Goal: Information Seeking & Learning: Learn about a topic

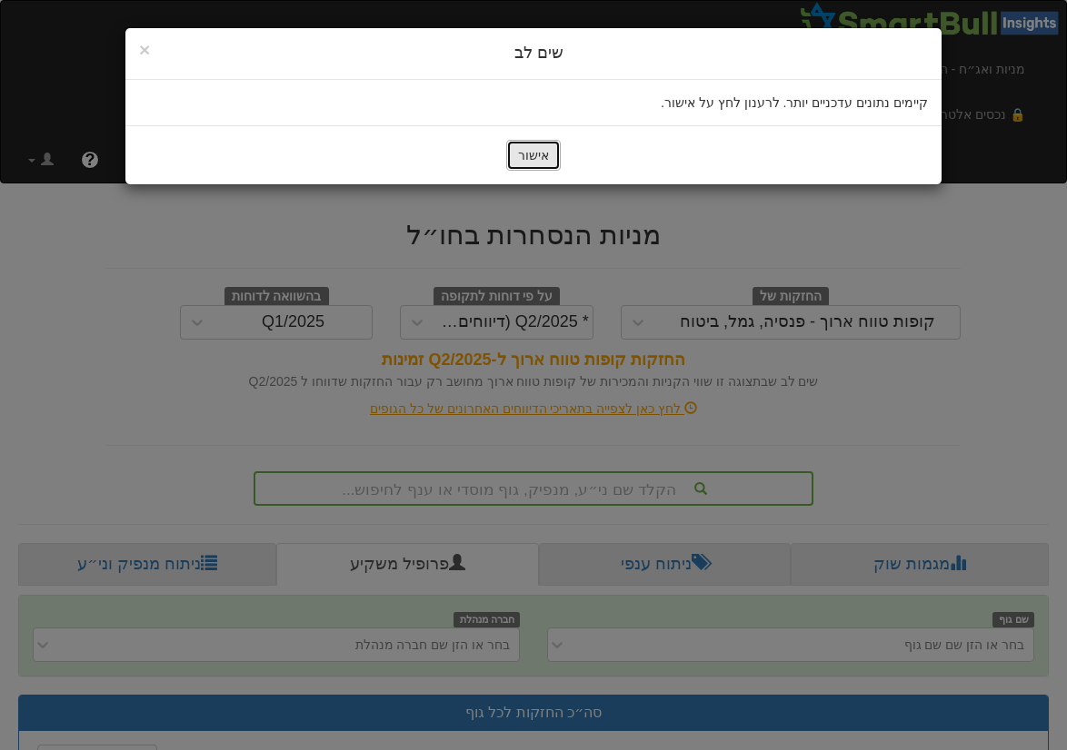
click at [507, 153] on button "אישור" at bounding box center [533, 155] width 55 height 31
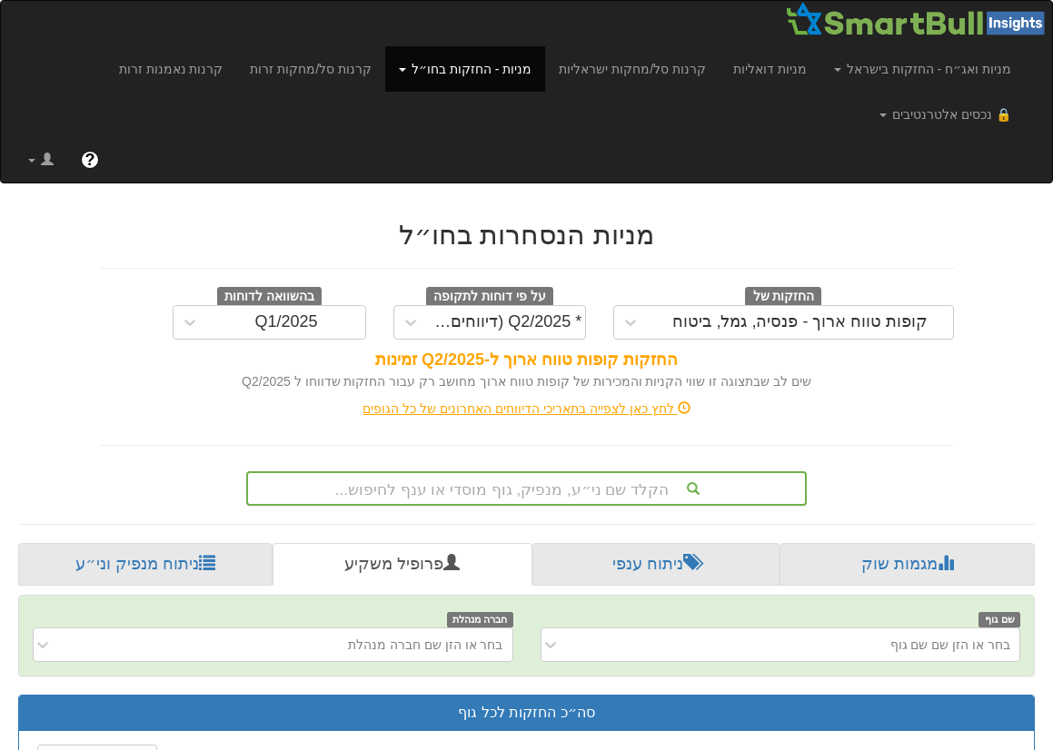
click at [557, 495] on div "הקלד שם ני״ע, מנפיק, גוף מוסדי או ענף לחיפוש..." at bounding box center [526, 489] width 561 height 35
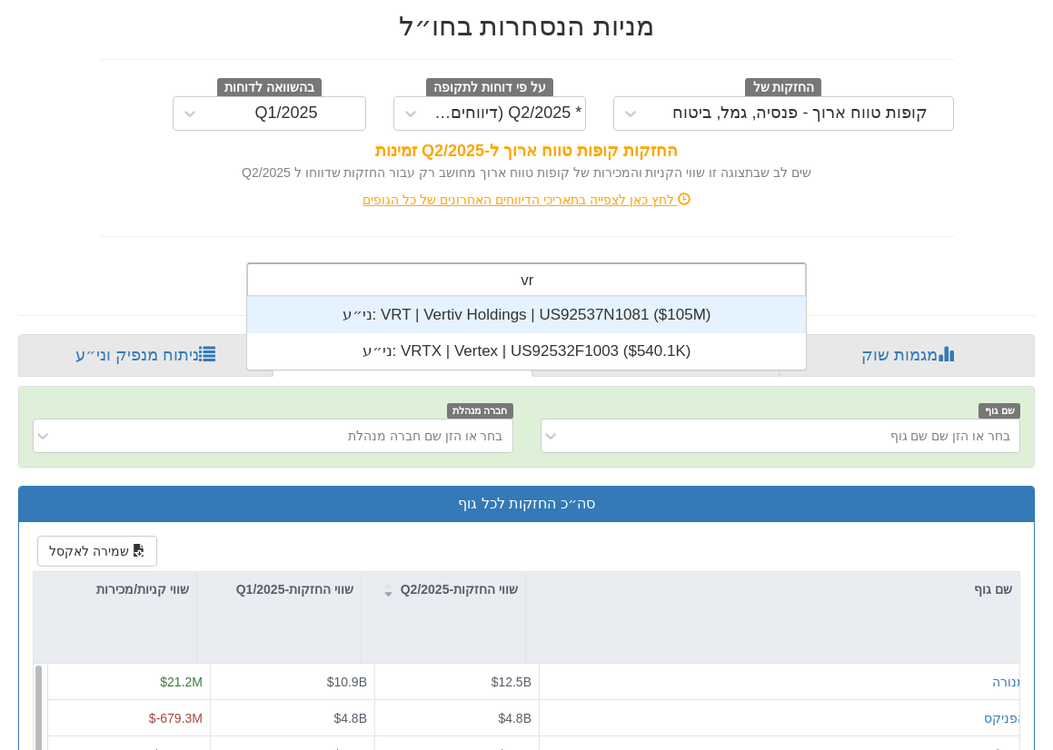
scroll to position [327, 0]
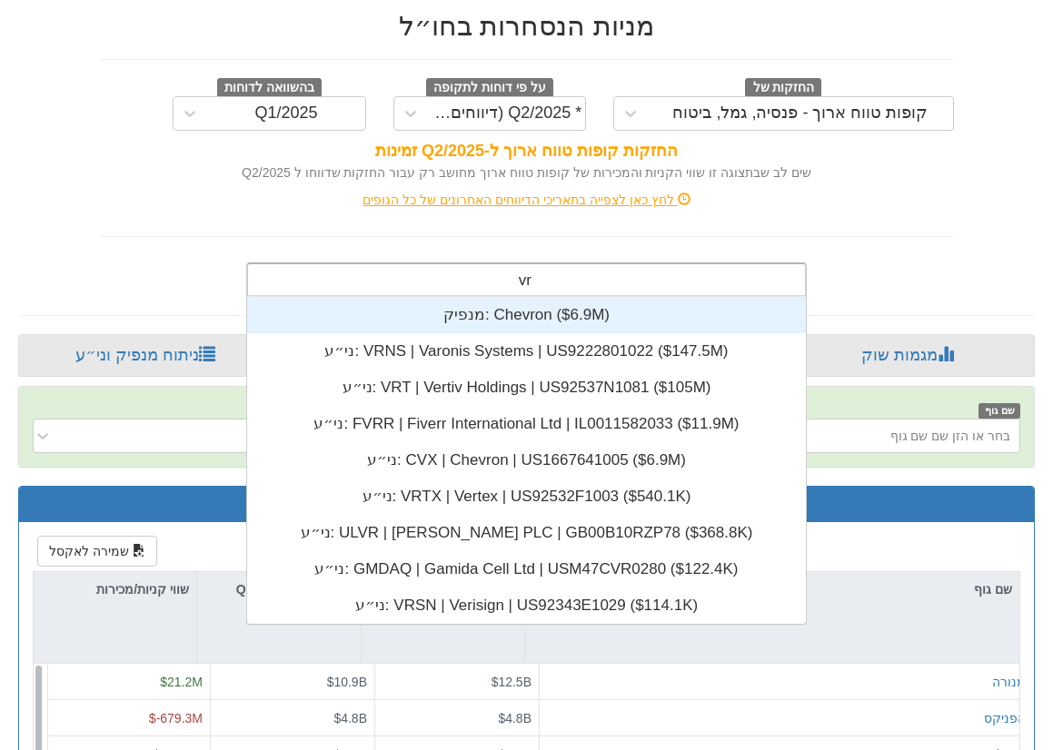
type input "v"
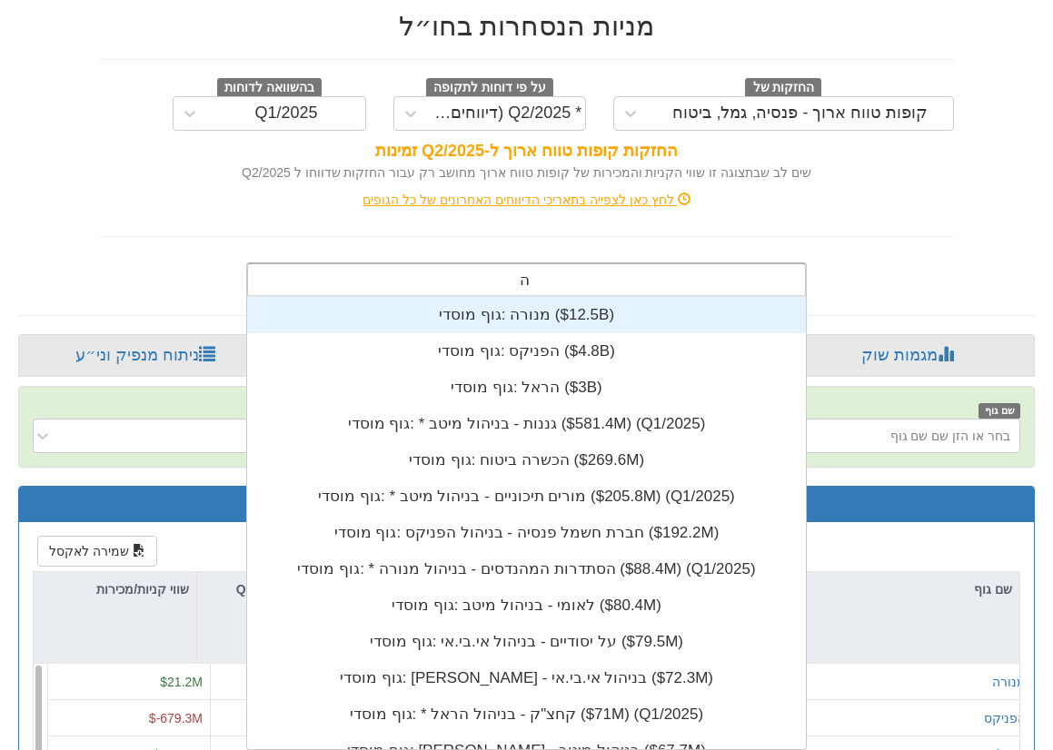
scroll to position [109, 0]
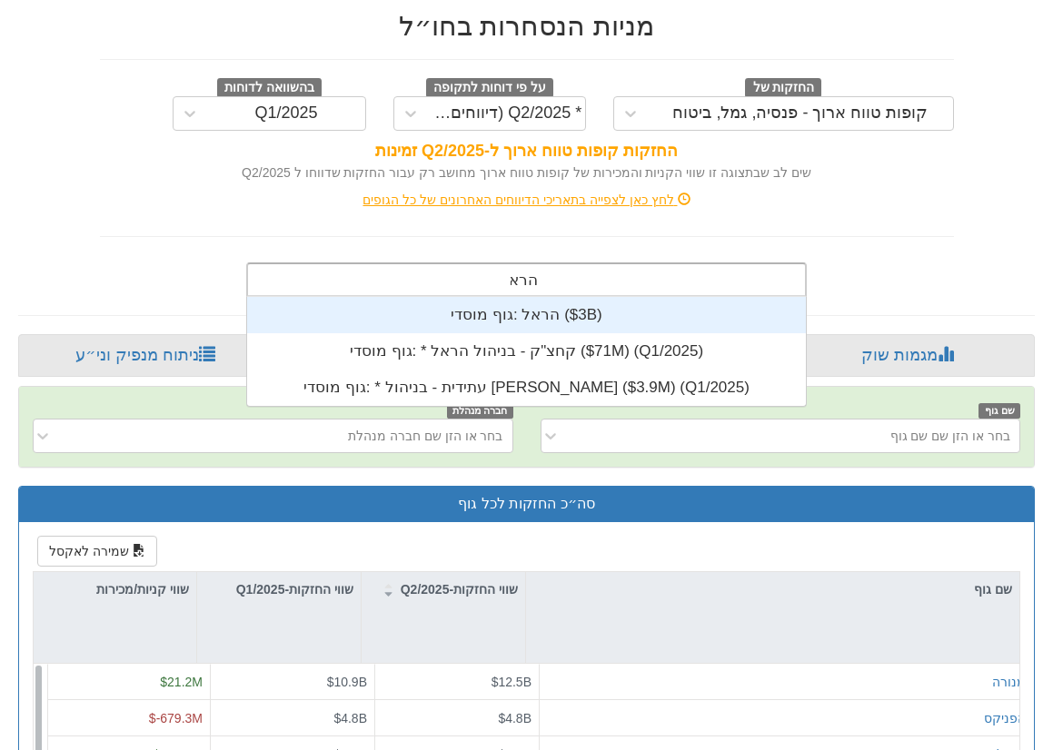
type input "הראל"
click at [585, 313] on div "גוף מוסדי: ‎הראל ‎($3B)‏" at bounding box center [526, 315] width 559 height 36
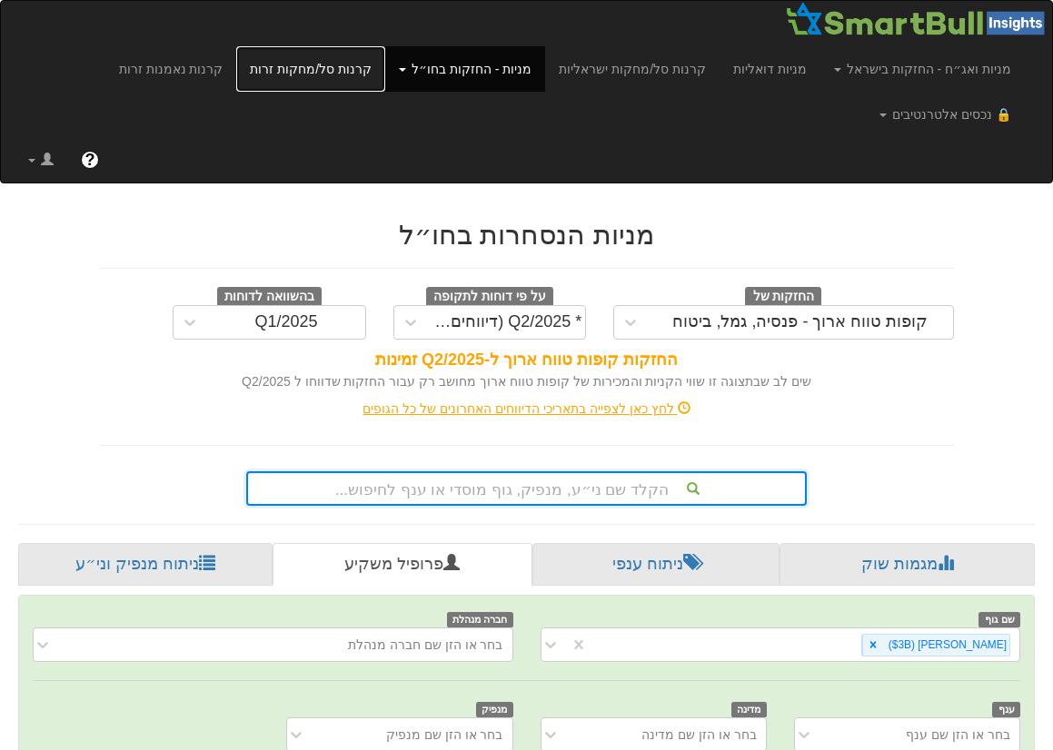
click at [347, 82] on link "קרנות סל/מחקות זרות" at bounding box center [310, 68] width 149 height 45
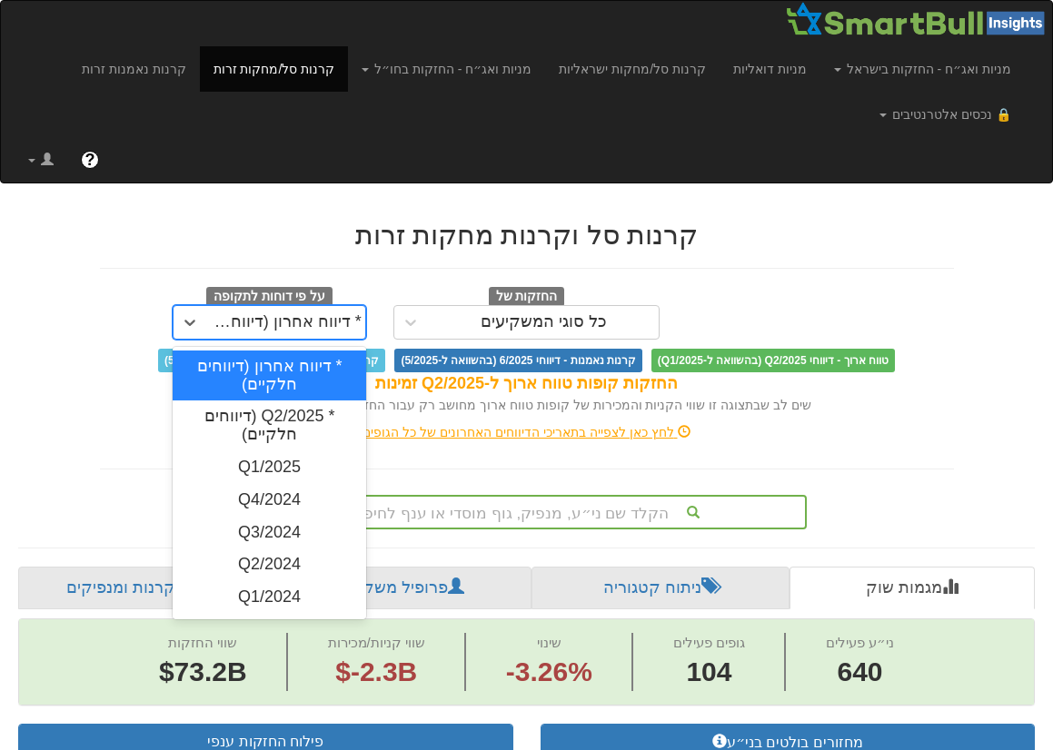
click at [285, 316] on div "* דיווח אחרון (דיווחים חלקיים)" at bounding box center [286, 322] width 151 height 18
click at [300, 422] on div "* Q2/2025 (דיווחים חלקיים)" at bounding box center [270, 426] width 194 height 51
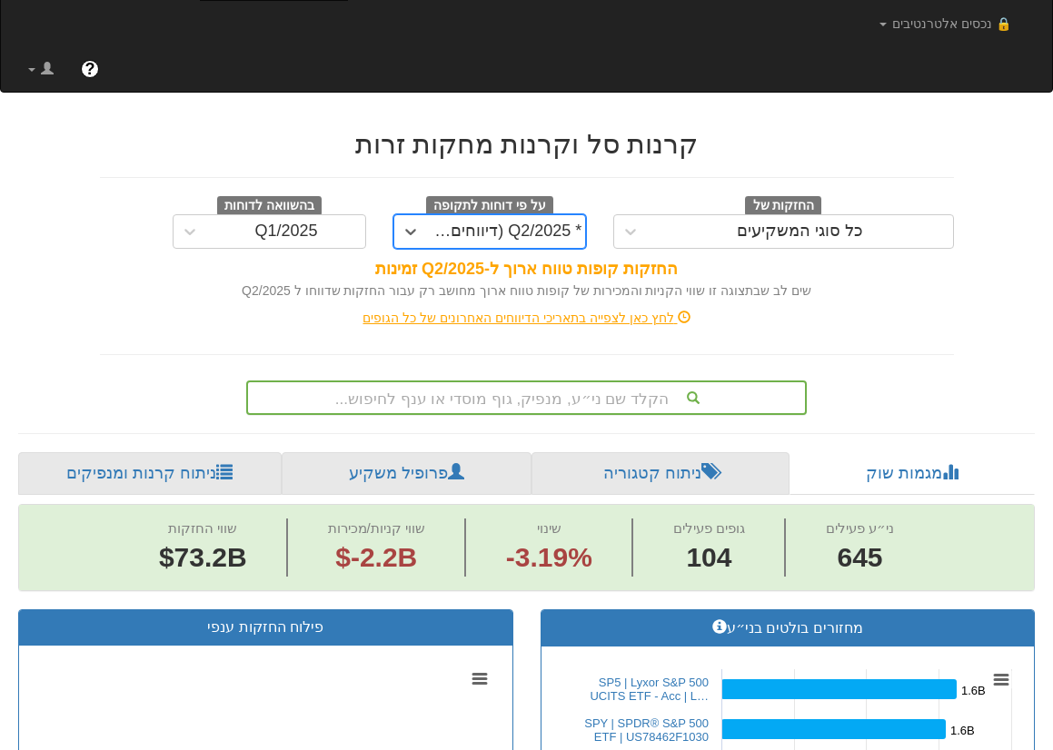
scroll to position [209, 0]
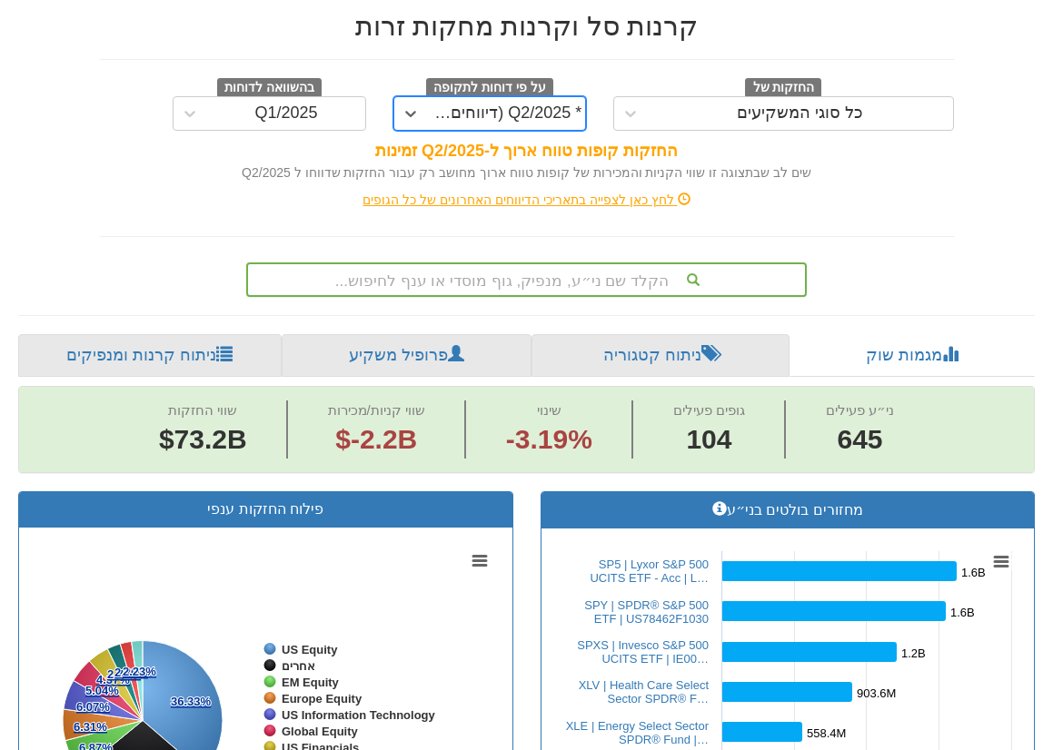
click at [531, 297] on div "הקלד שם ני״ע, מנפיק, גוף מוסדי או ענף לחיפוש..." at bounding box center [526, 280] width 561 height 35
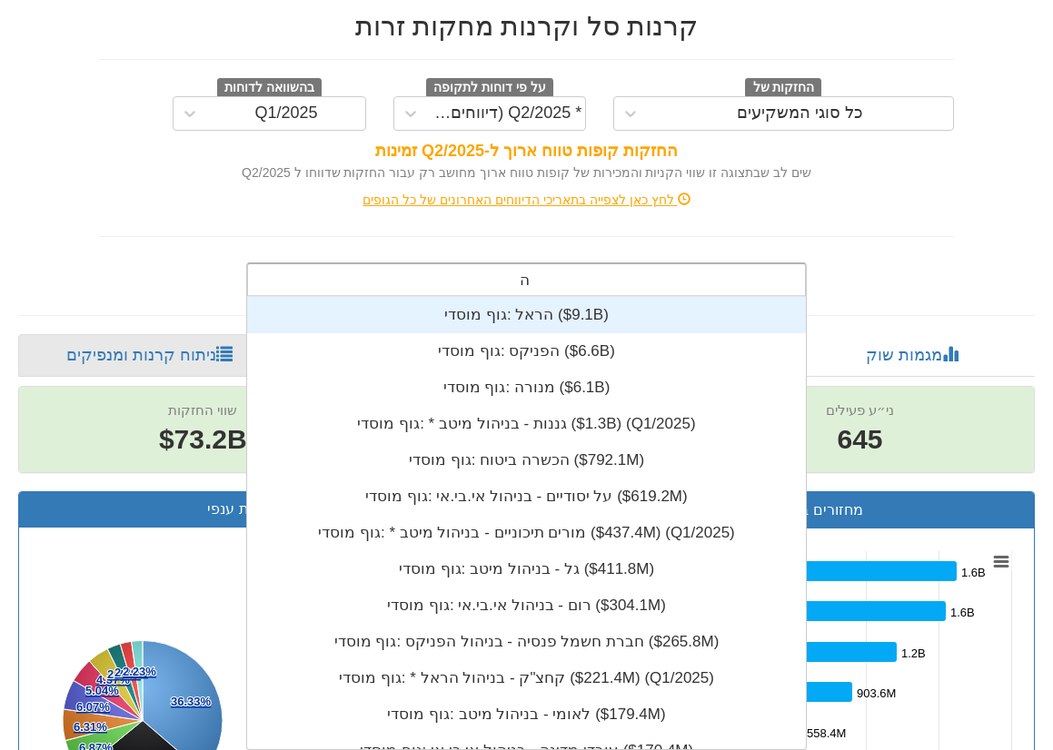
scroll to position [182, 0]
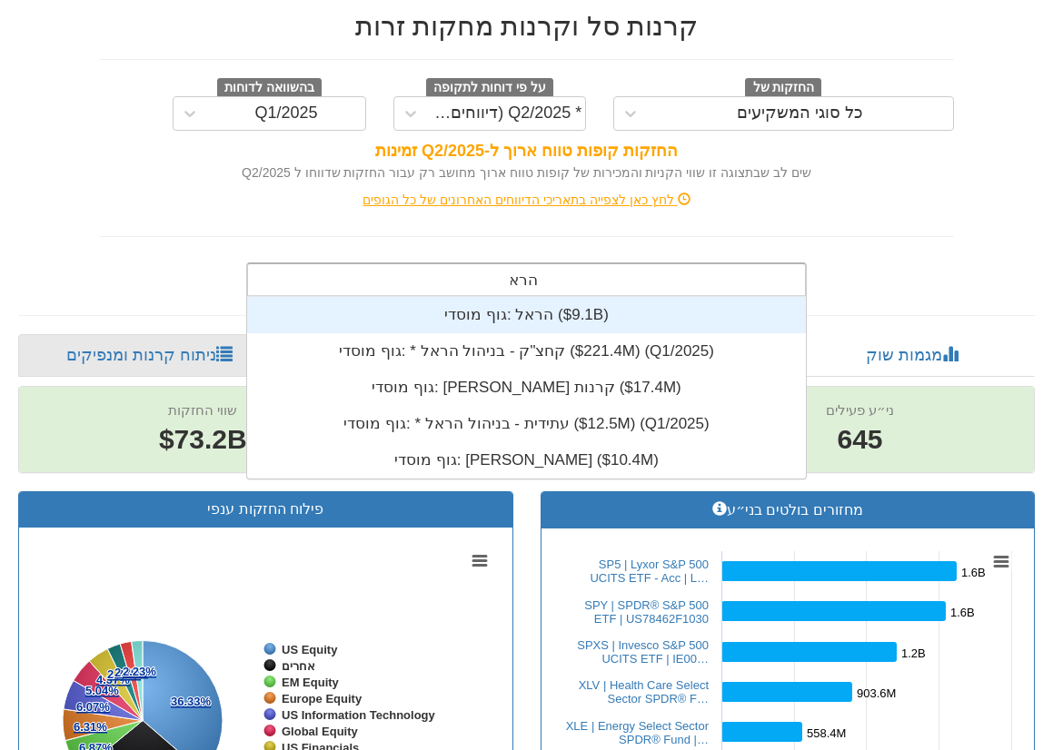
type input "הראל"
click at [537, 311] on div "גוף מוסדי: ‎הראל ‎($9.1B)‏" at bounding box center [526, 315] width 559 height 36
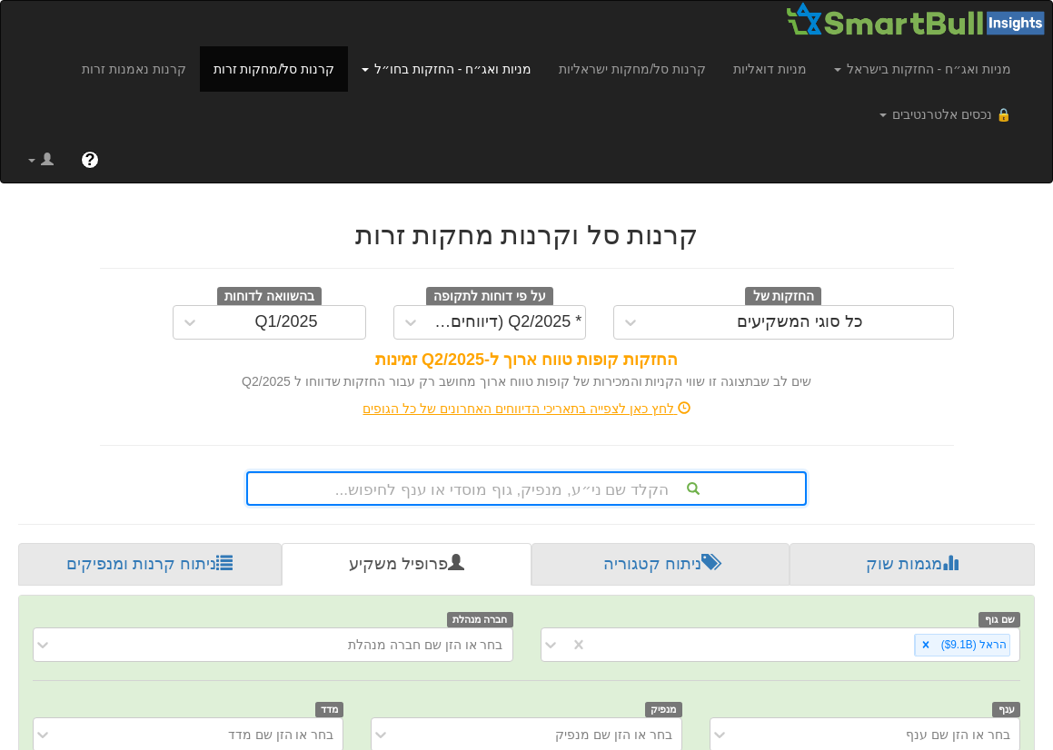
click at [478, 76] on link "מניות ואג״ח - החזקות בחו״ל" at bounding box center [446, 68] width 197 height 45
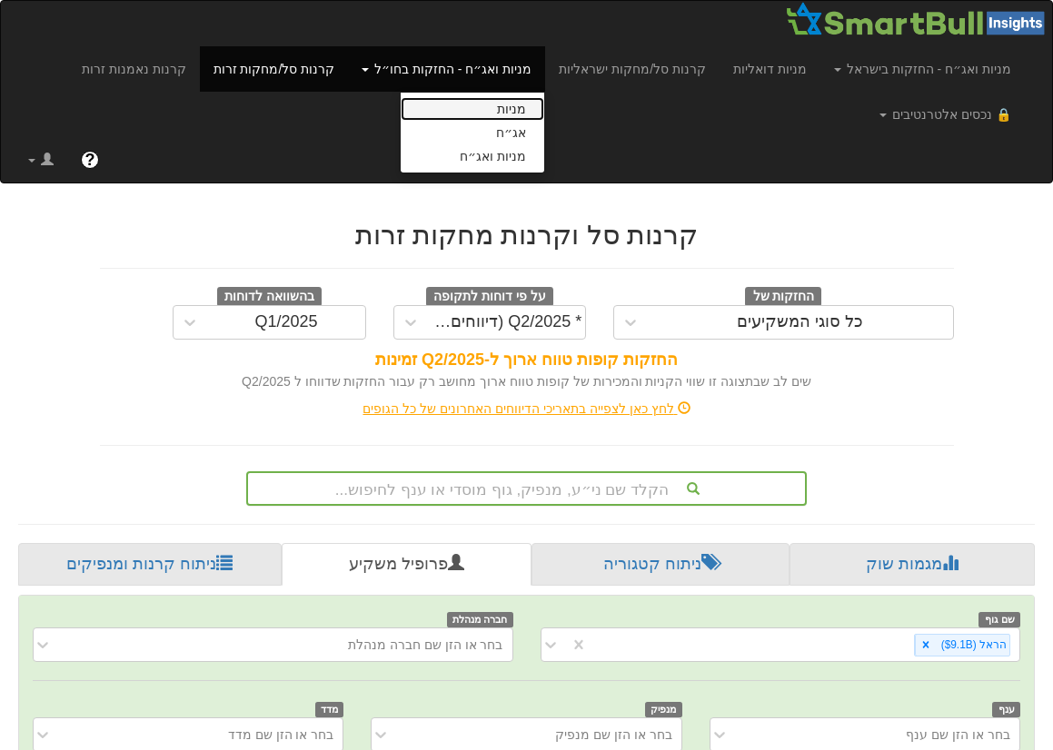
click at [491, 112] on link "מניות" at bounding box center [473, 109] width 144 height 24
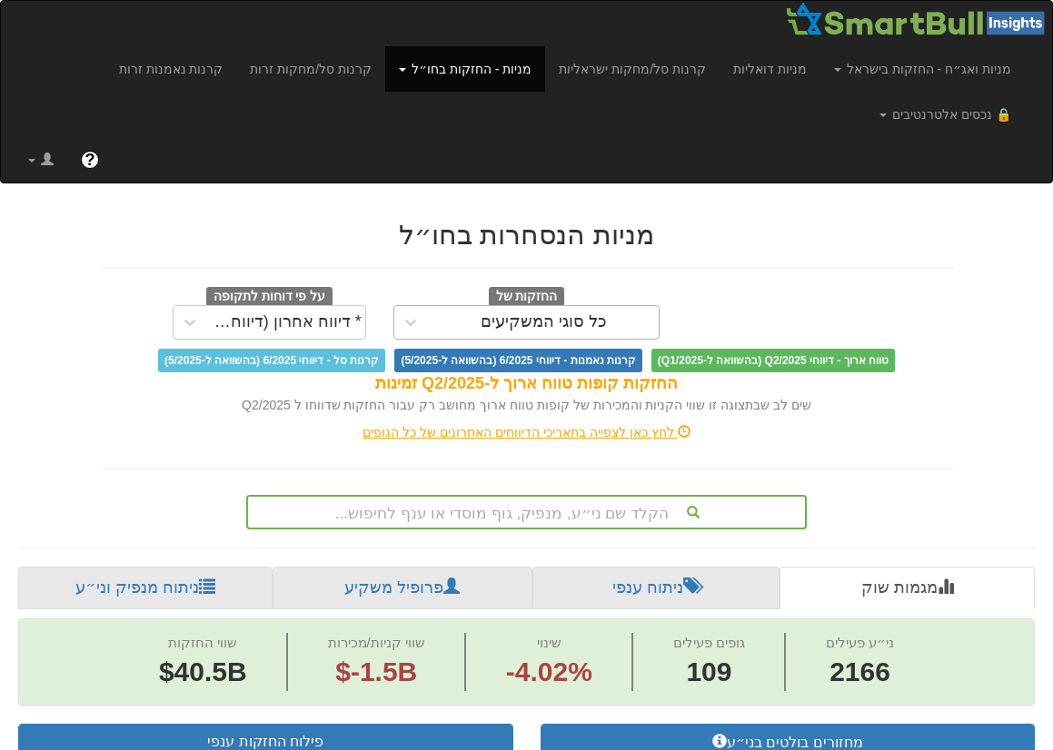
click at [549, 330] on div "כל סוגי המשקיעים" at bounding box center [544, 322] width 126 height 18
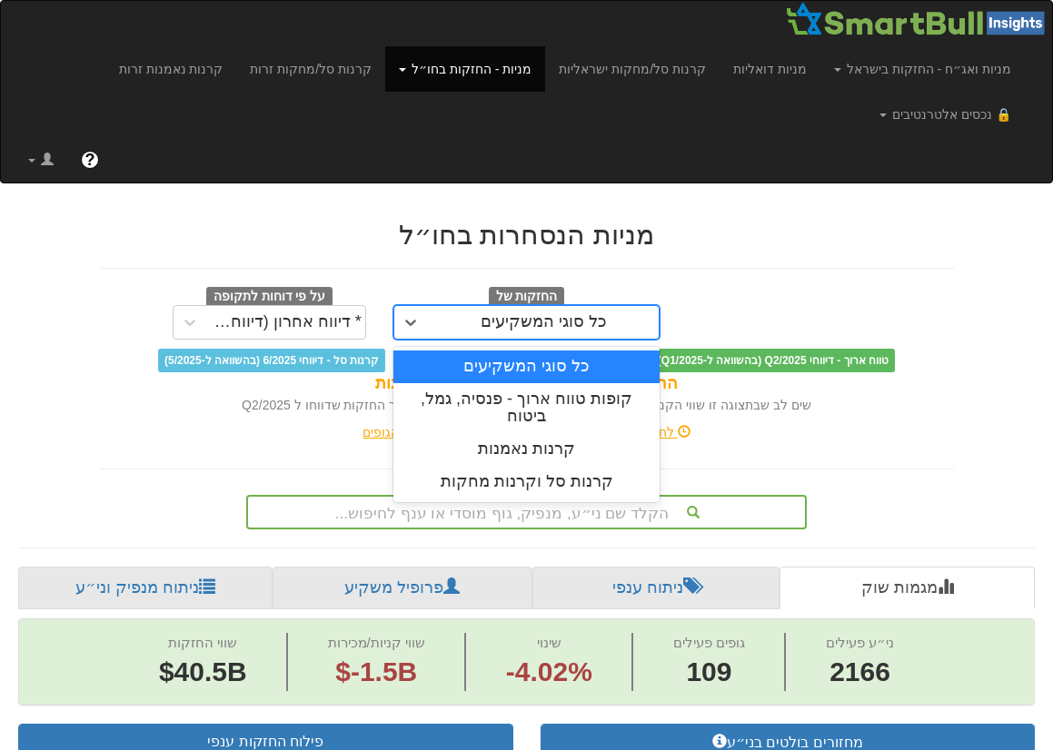
scroll to position [0, 14096]
click at [330, 333] on div "* דיווח אחרון (דיווחים חלקיים)" at bounding box center [286, 322] width 158 height 29
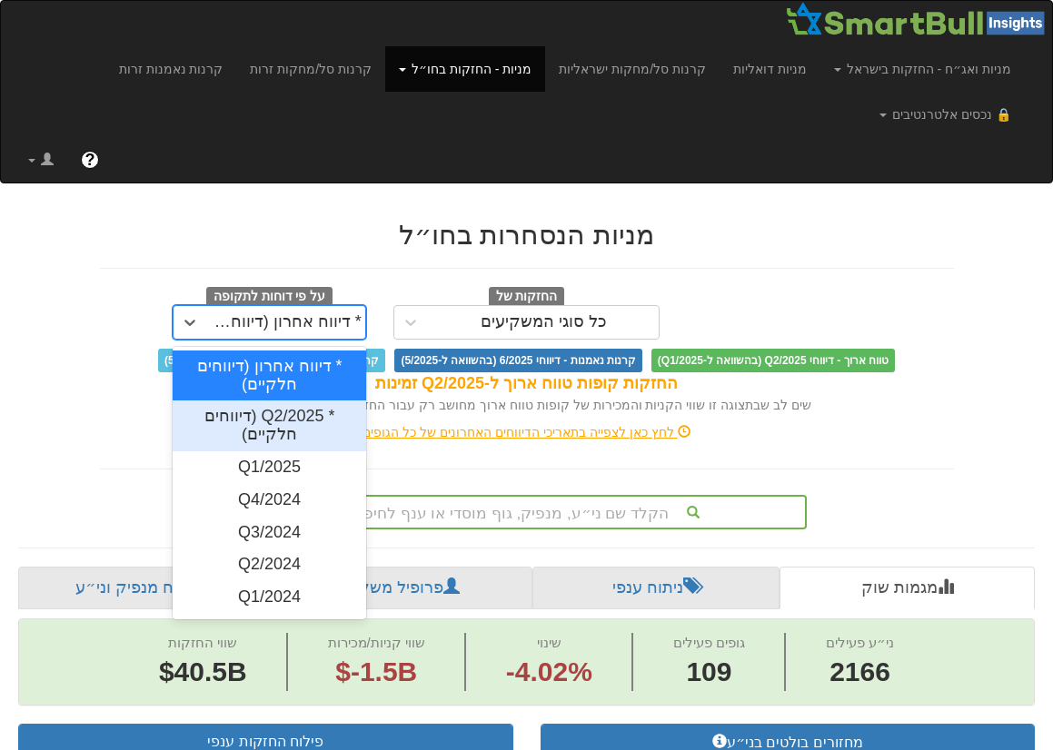
click at [291, 419] on div "* Q2/2025 (דיווחים חלקיים)" at bounding box center [270, 426] width 194 height 51
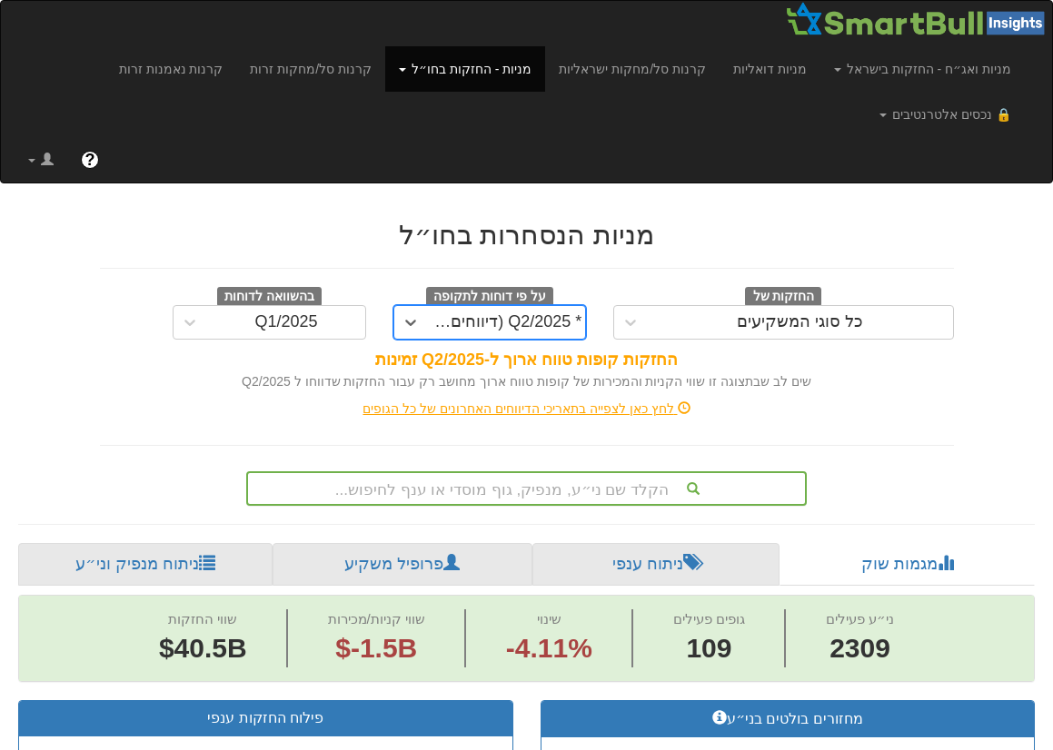
click at [505, 487] on div "הקלד שם ני״ע, מנפיק, גוף מוסדי או ענף לחיפוש..." at bounding box center [526, 489] width 561 height 35
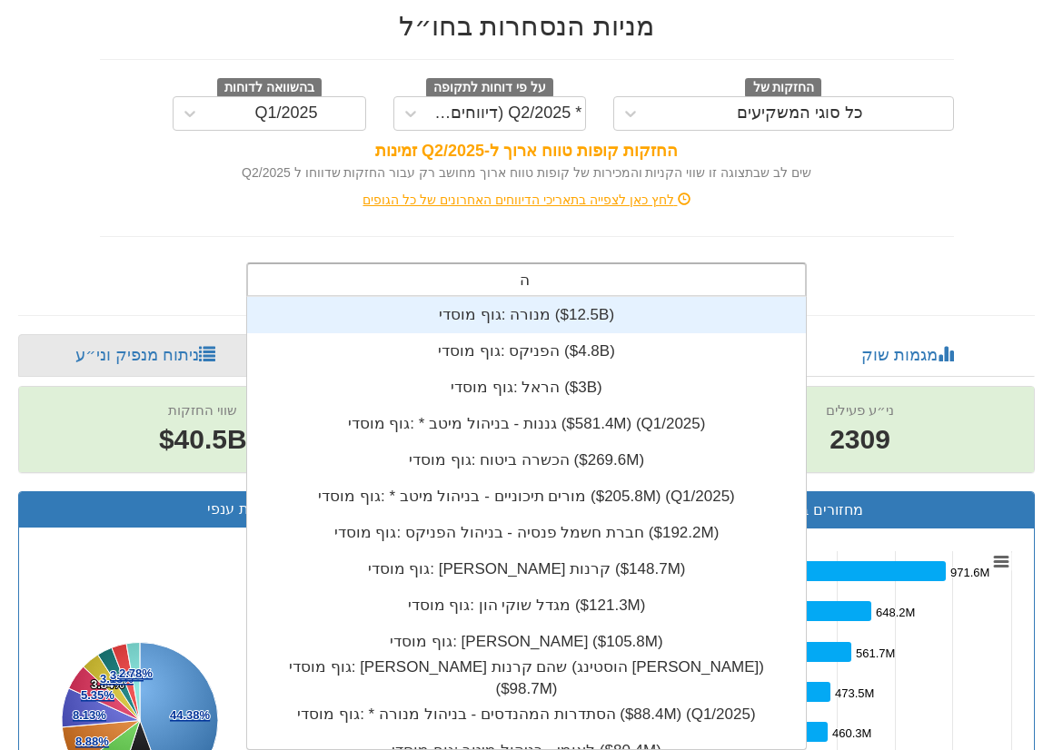
scroll to position [254, 0]
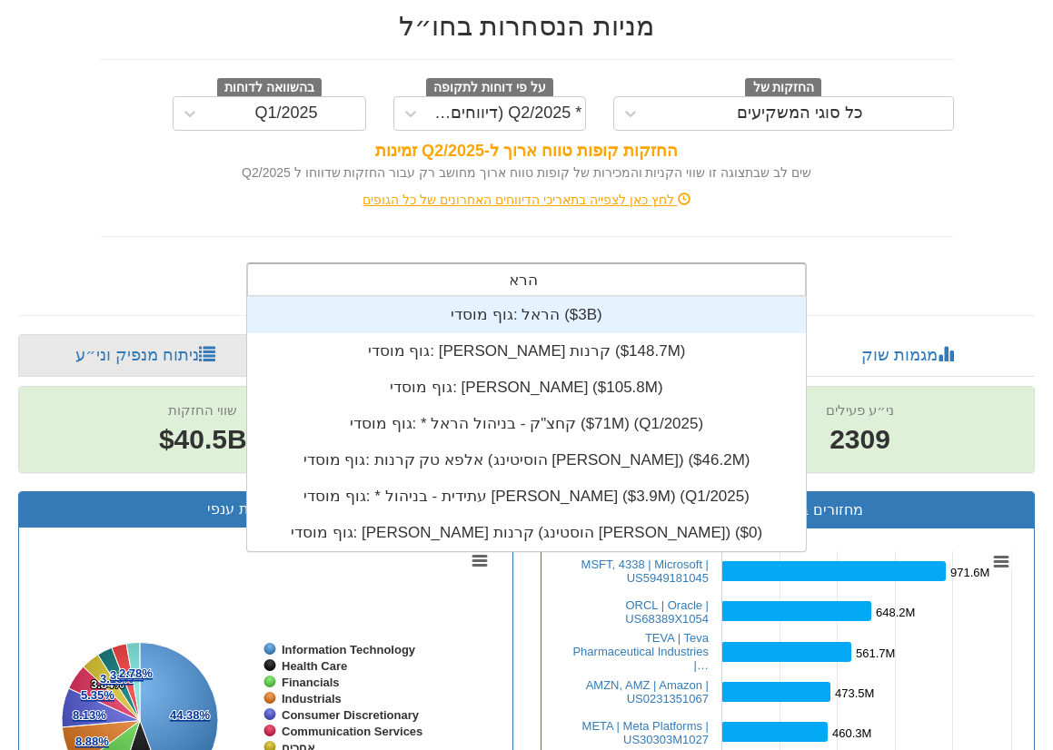
type input "הראל"
click at [528, 322] on div "גוף מוסדי: ‎הראל ‎($3B)‏" at bounding box center [526, 315] width 559 height 36
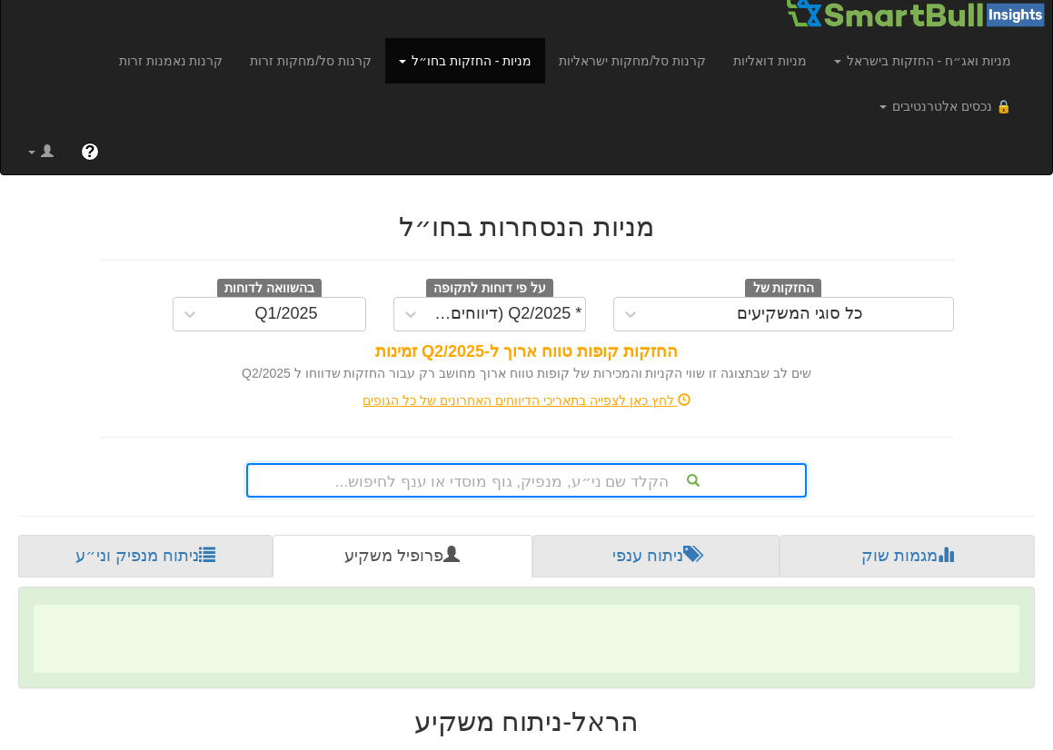
scroll to position [209, 0]
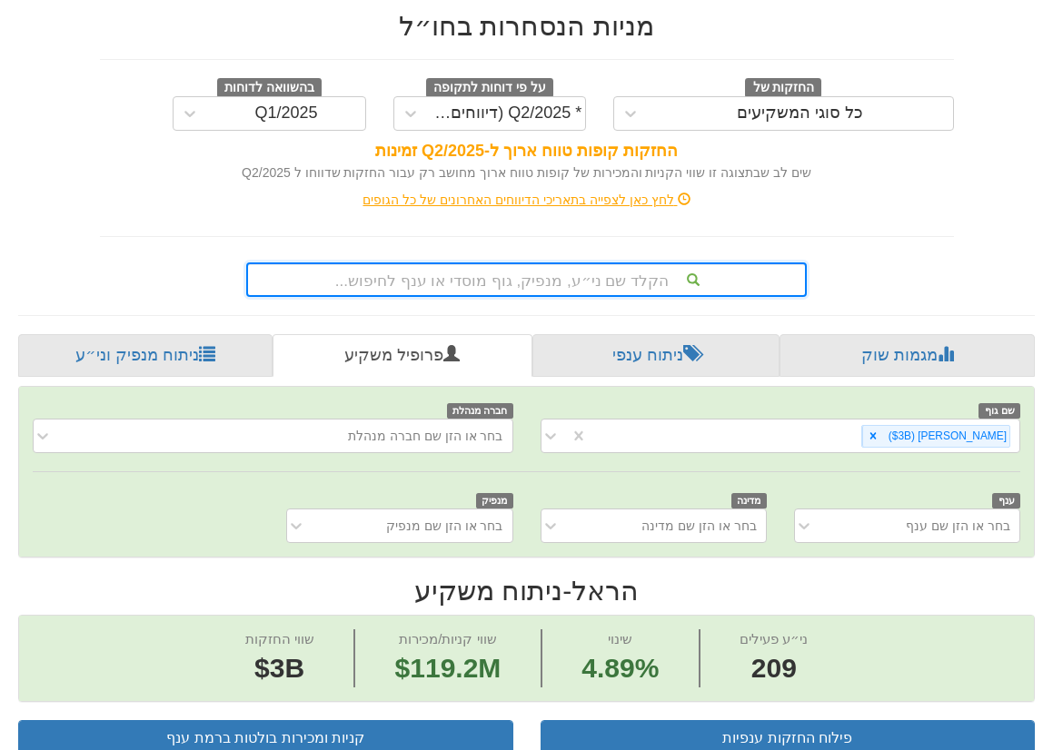
click at [534, 276] on div "הקלד שם ני״ע, מנפיק, גוף מוסדי או ענף לחיפוש..." at bounding box center [526, 279] width 557 height 31
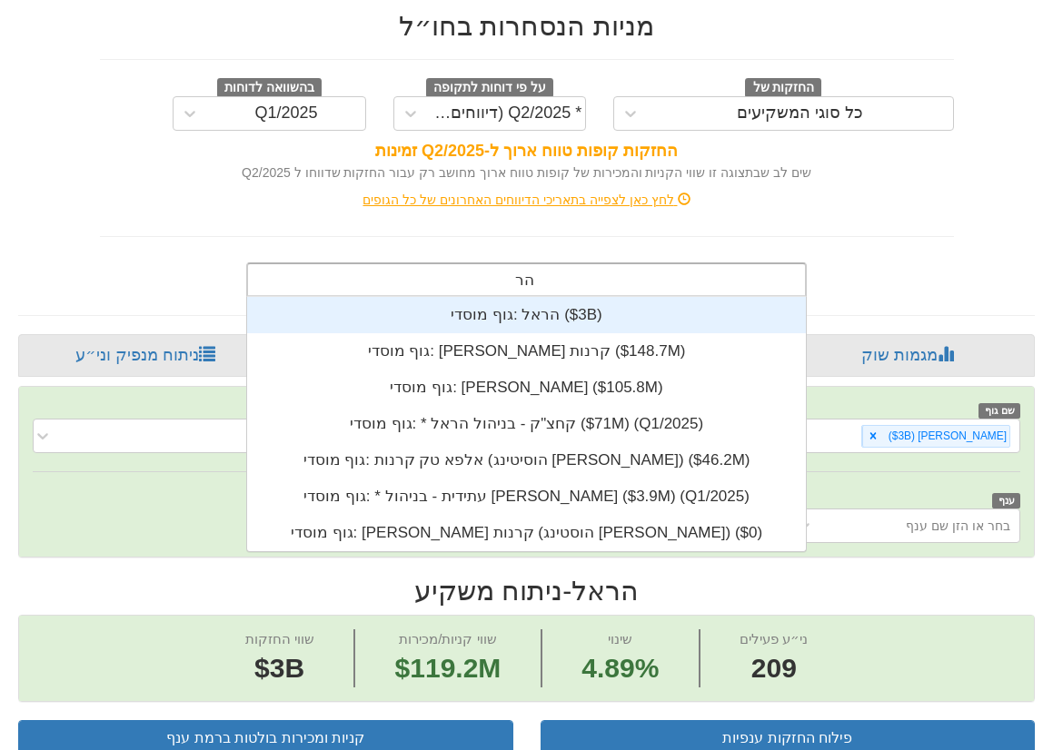
scroll to position [254, 0]
type input "הראל"
click at [520, 320] on div "גוף מוסדי: ‎הראל ‎($3B)‏" at bounding box center [526, 315] width 559 height 36
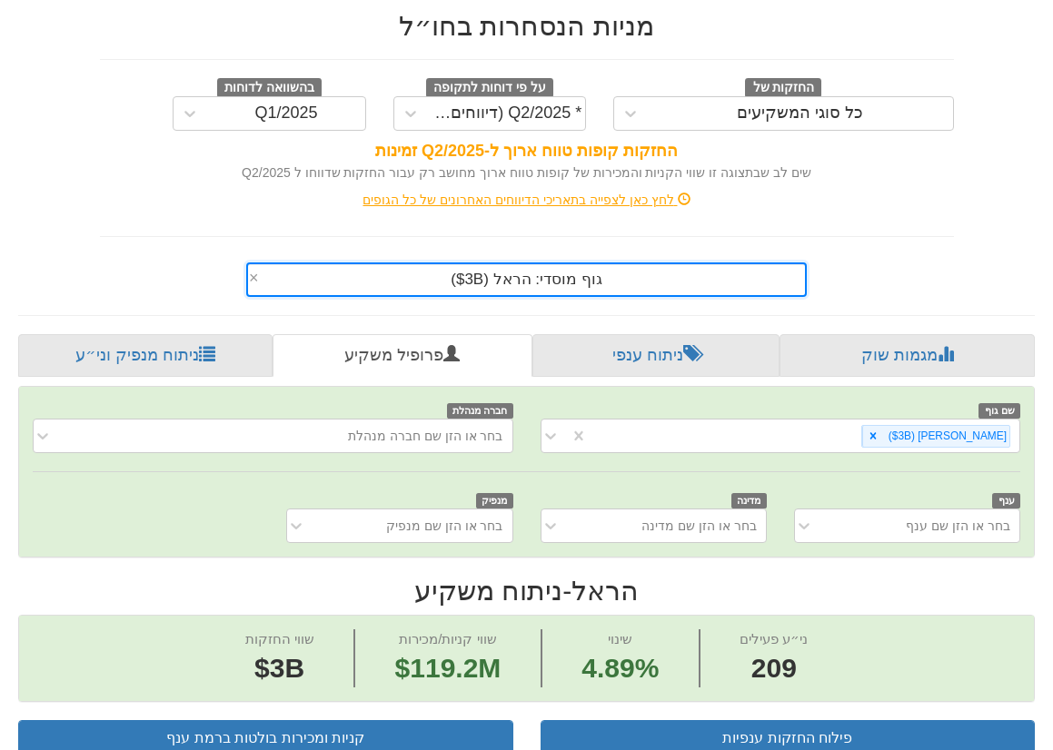
click at [845, 240] on div "מניות הנסחרות בחו״ל החזקות של כל סוגי המשקיעים על פי דוחות לתקופה * Q2/2025 (די…" at bounding box center [526, 145] width 881 height 304
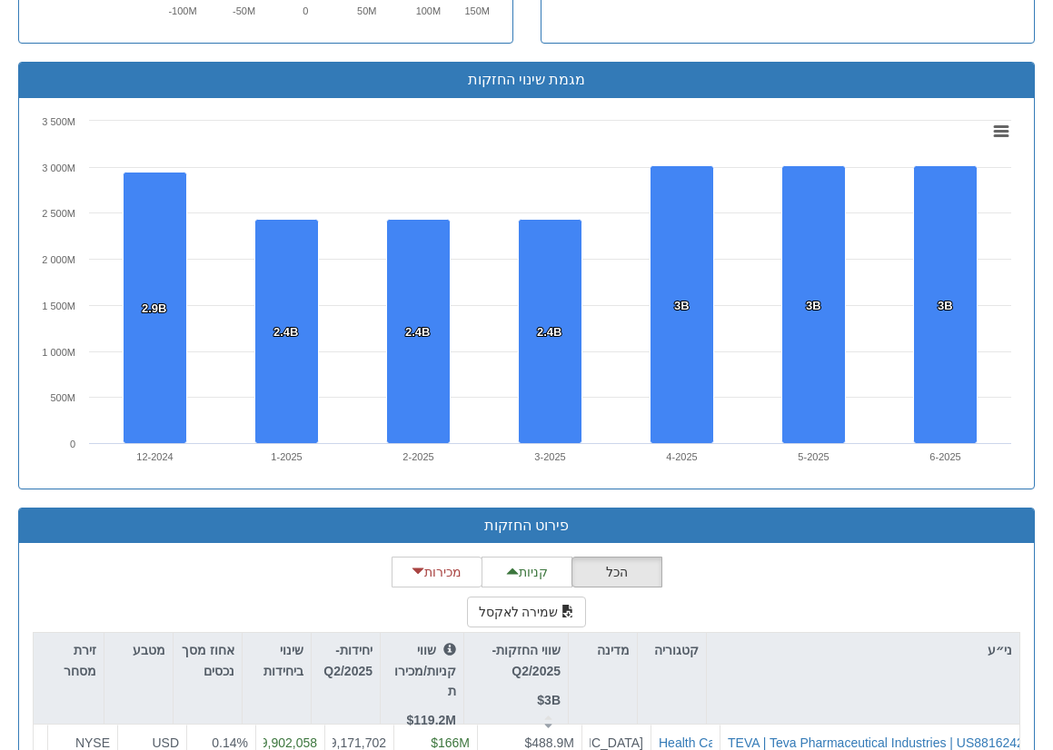
scroll to position [1481, 0]
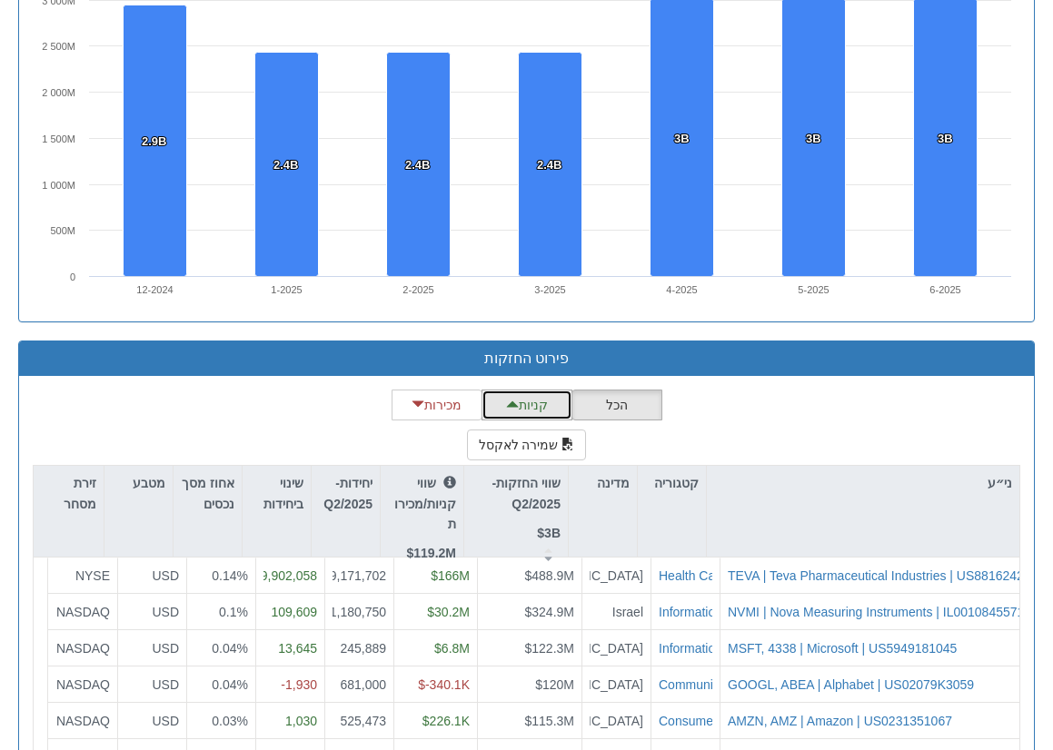
click at [524, 400] on button "קניות" at bounding box center [527, 405] width 91 height 31
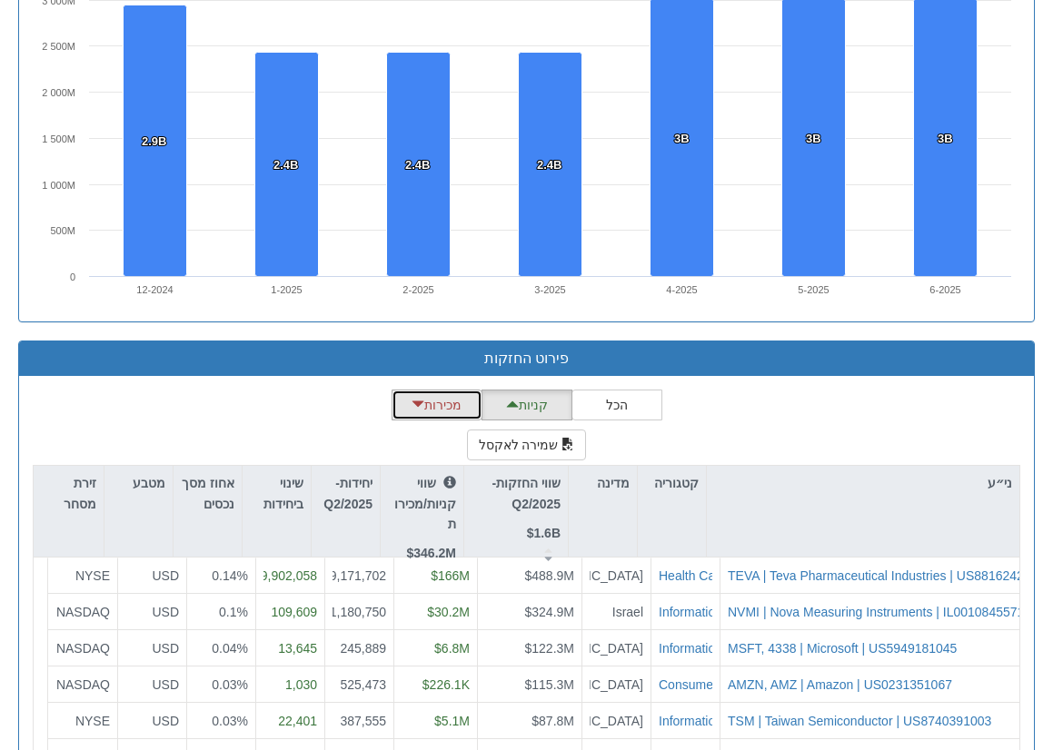
click at [439, 398] on button "מכירות" at bounding box center [437, 405] width 91 height 31
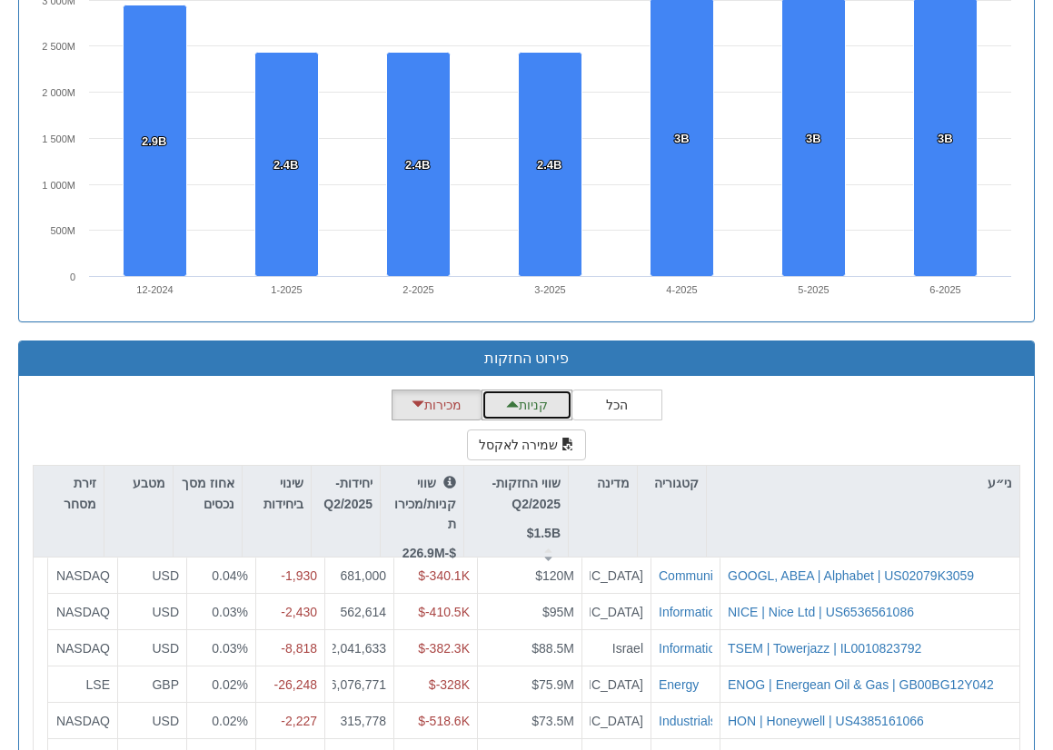
click at [530, 411] on button "קניות" at bounding box center [527, 405] width 91 height 31
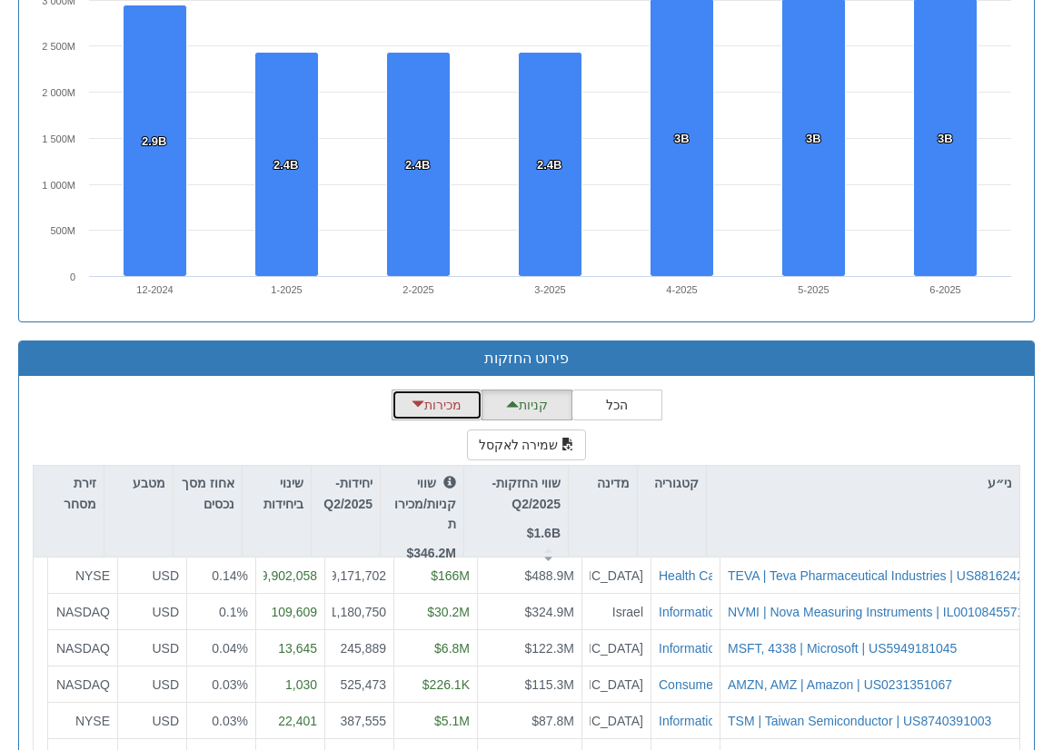
click at [445, 412] on button "מכירות" at bounding box center [437, 405] width 91 height 31
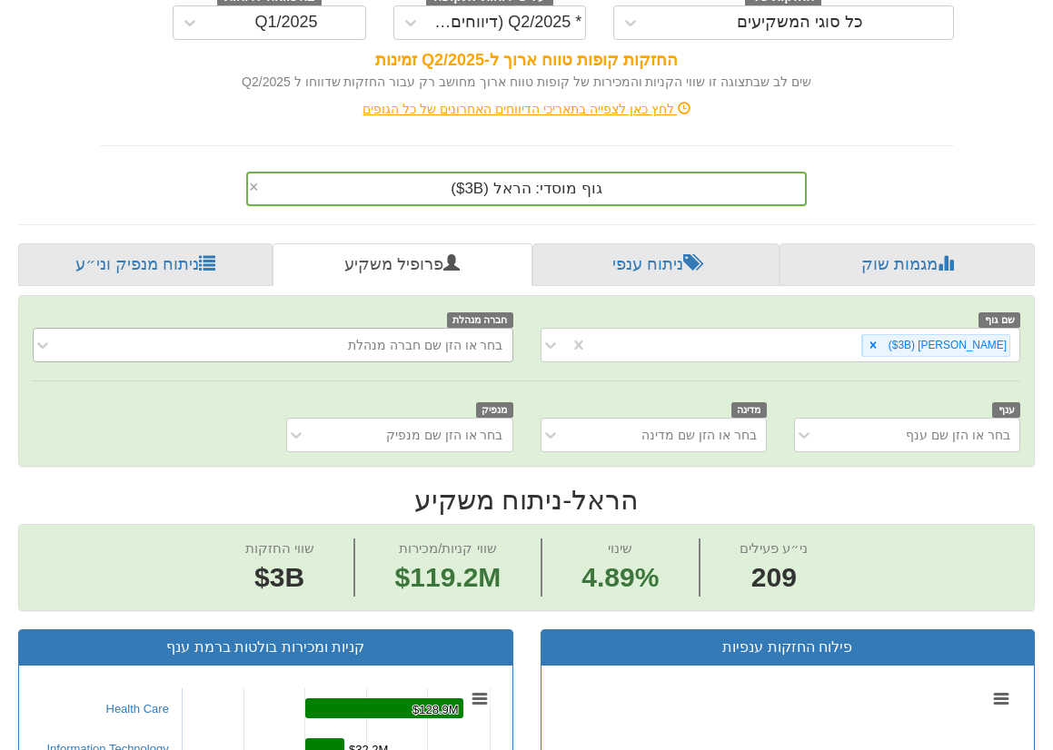
scroll to position [27, 0]
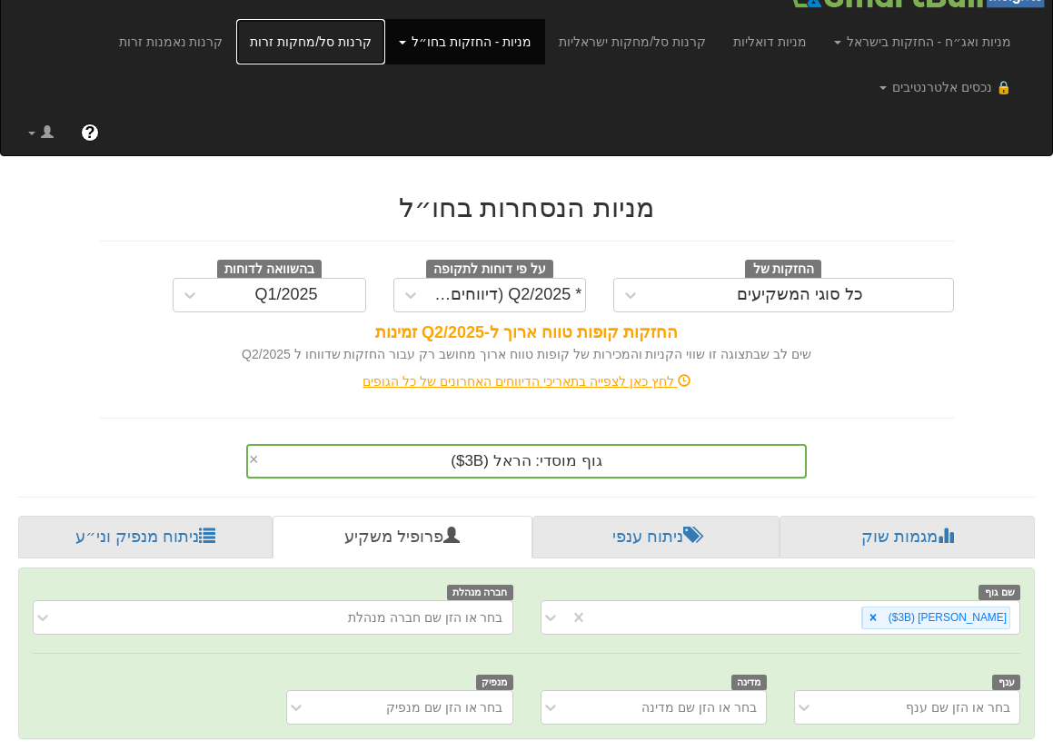
click at [369, 41] on link "קרנות סל/מחקות זרות" at bounding box center [310, 41] width 149 height 45
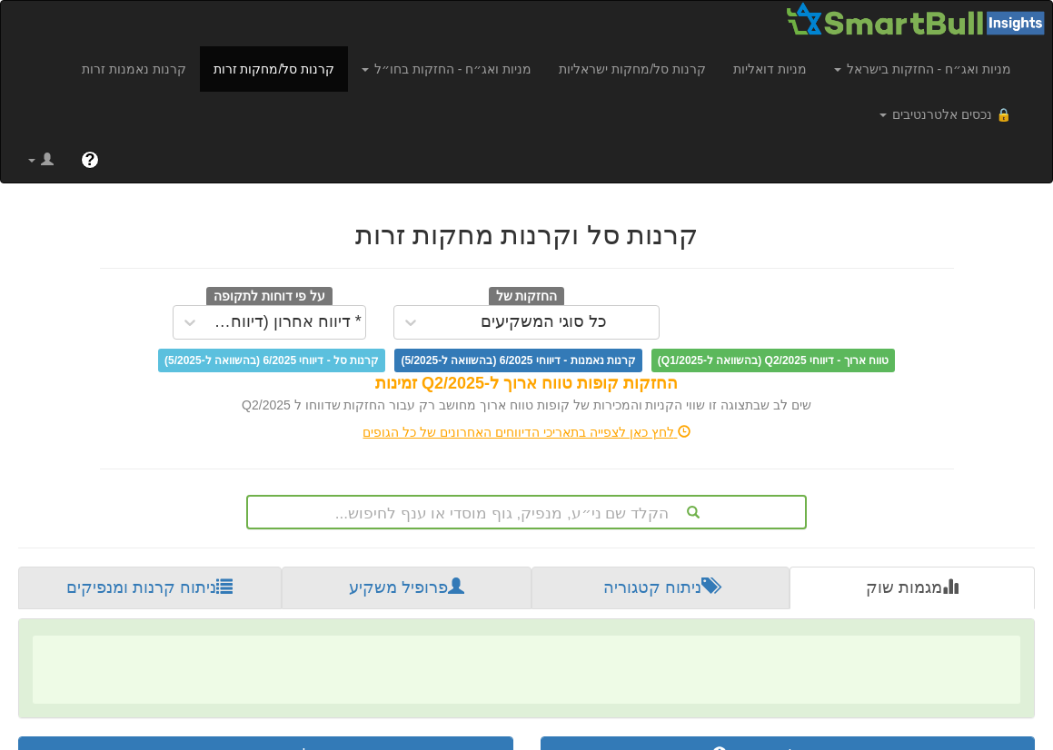
click at [549, 507] on div "הקלד שם ני״ע, מנפיק, גוף מוסדי או ענף לחיפוש..." at bounding box center [526, 512] width 561 height 35
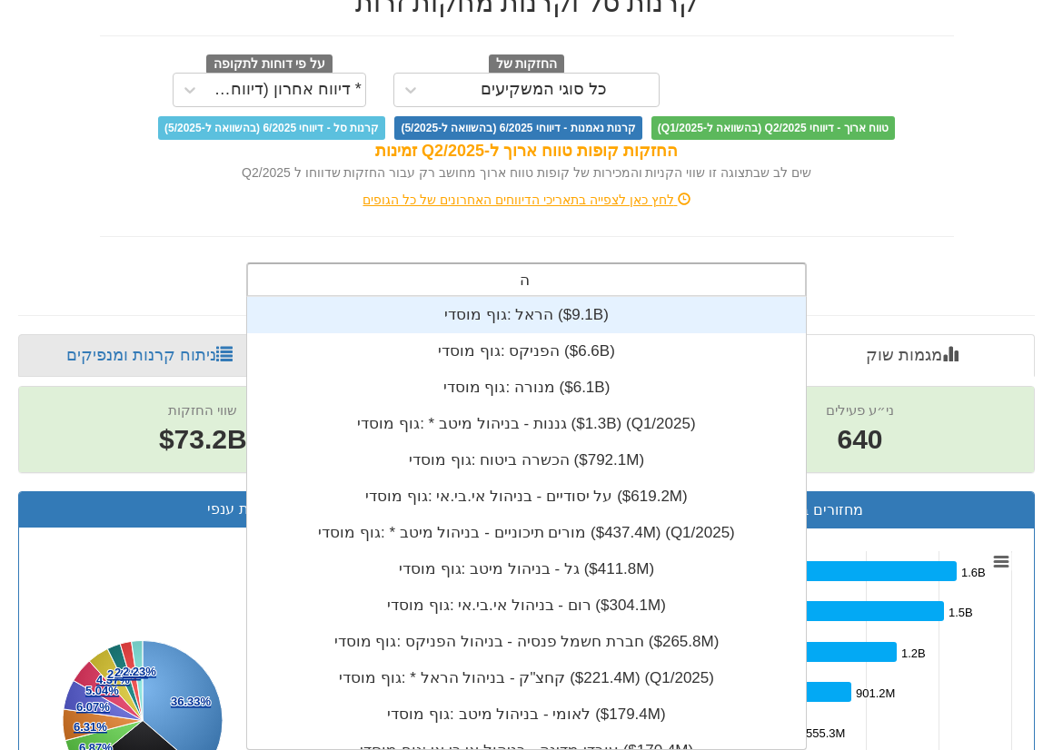
scroll to position [182, 0]
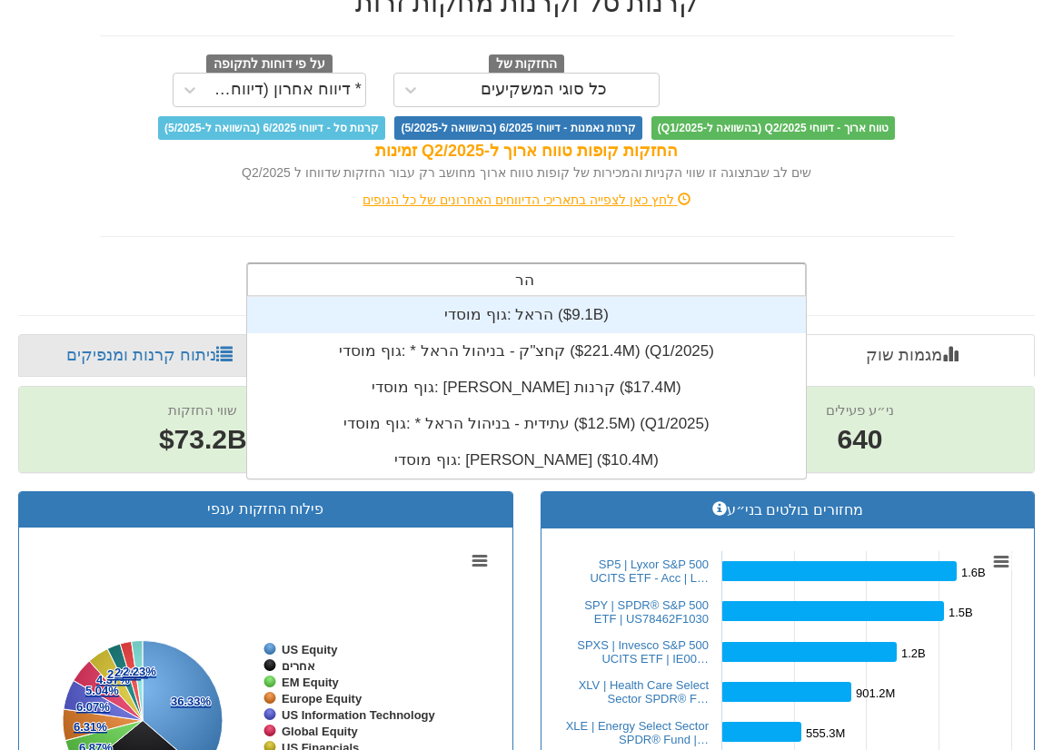
type input "הראל"
click at [536, 308] on div "גוף מוסדי: ‎הראל ‎($9.1B)‏" at bounding box center [526, 315] width 559 height 36
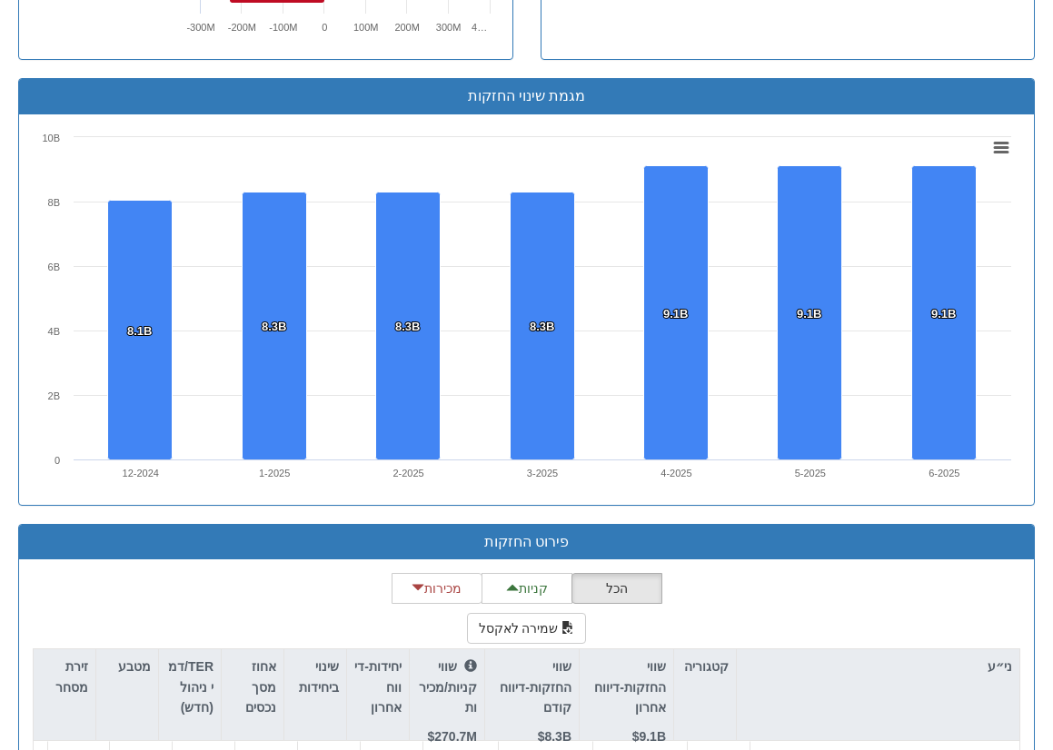
scroll to position [1505, 0]
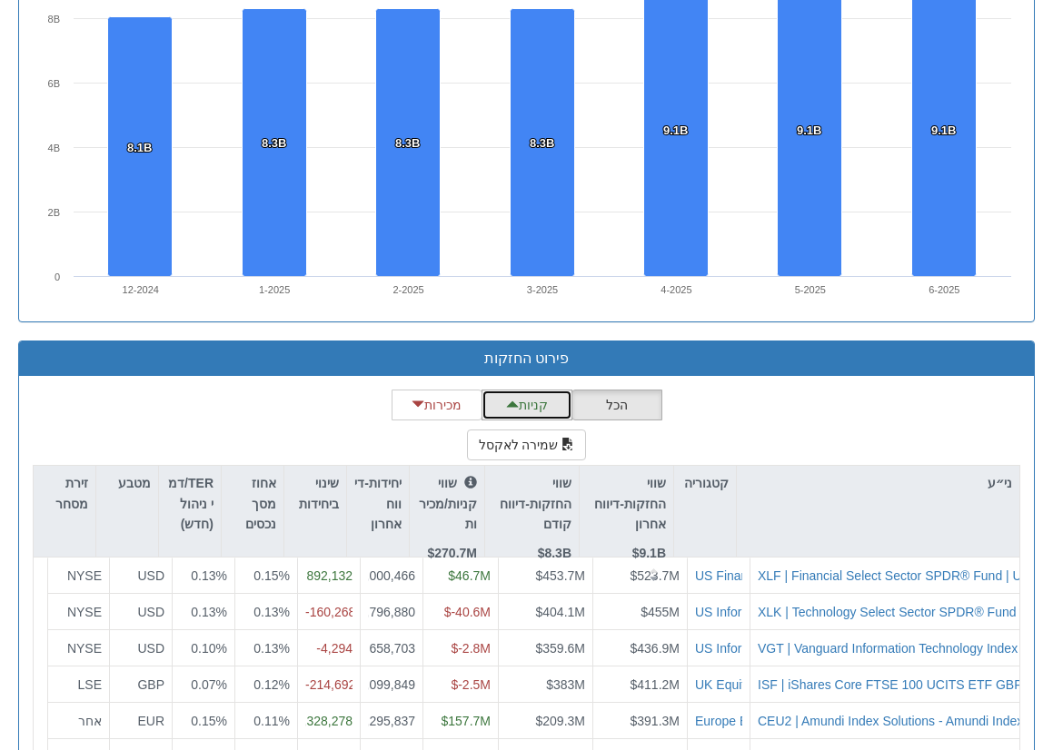
click at [523, 406] on button "קניות" at bounding box center [527, 405] width 91 height 31
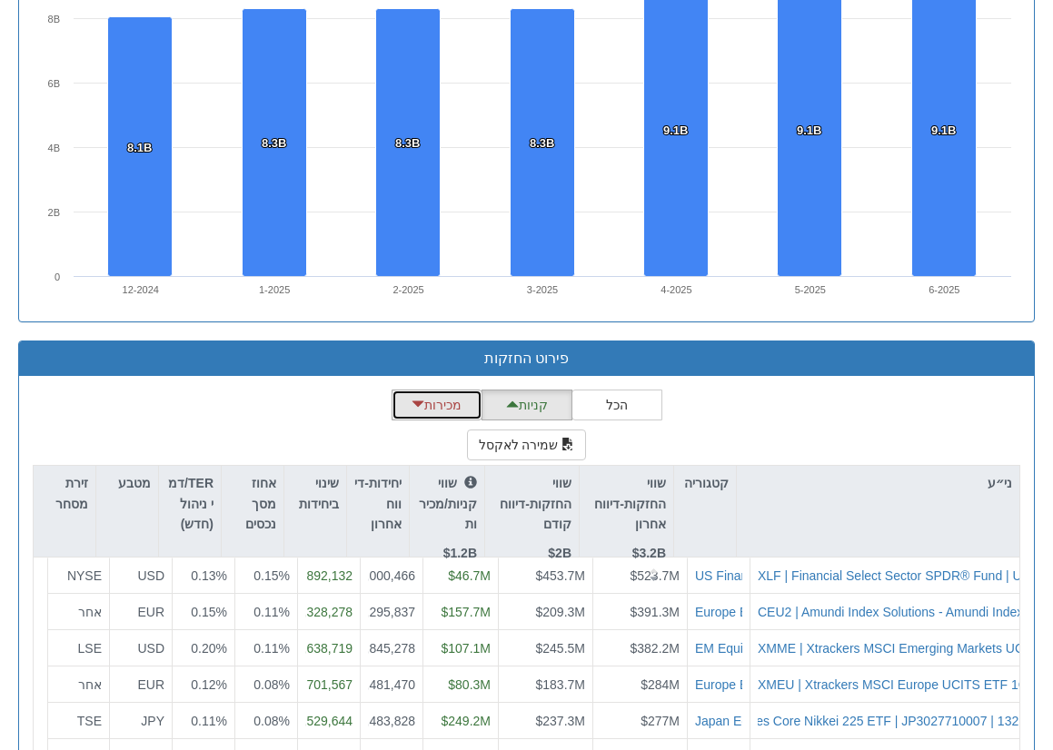
click at [454, 399] on button "מכירות" at bounding box center [437, 405] width 91 height 31
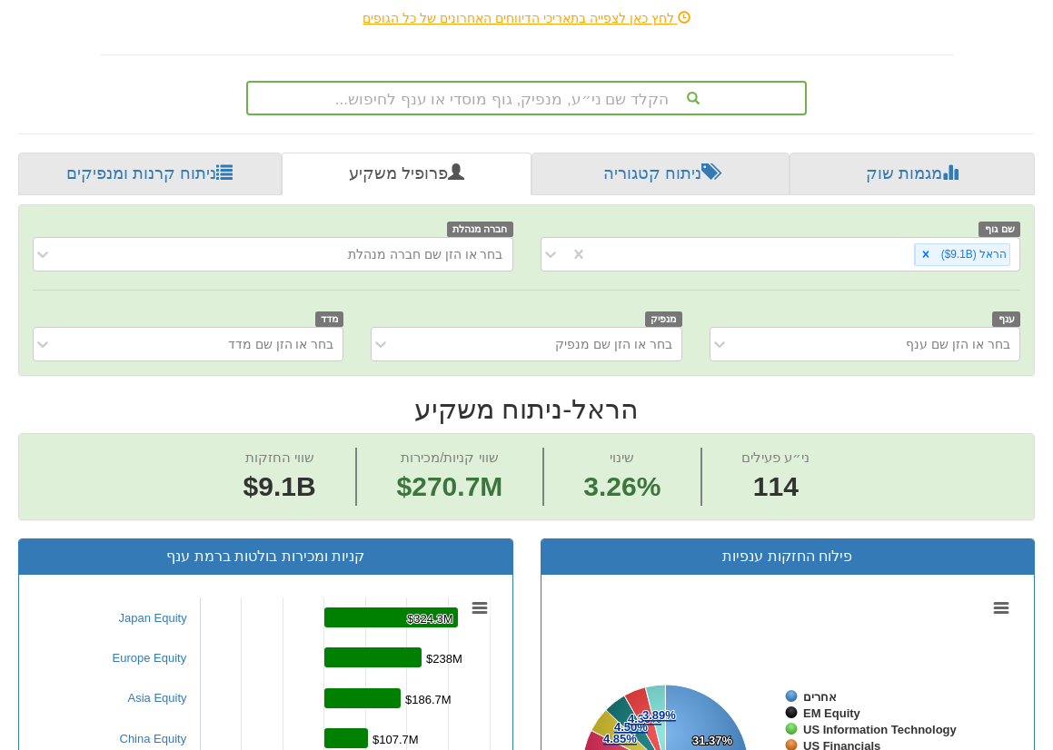
scroll to position [142, 0]
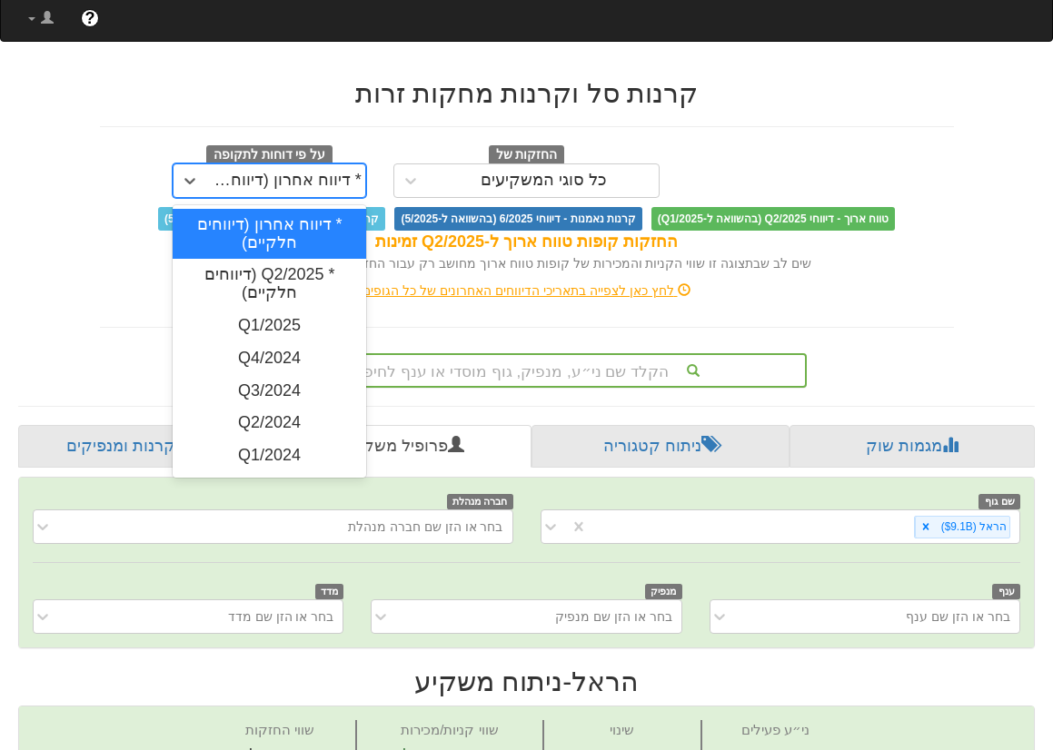
click at [287, 181] on div "* דיווח אחרון (דיווחים חלקיים)" at bounding box center [286, 181] width 151 height 18
click at [258, 315] on div "Q1/2025" at bounding box center [270, 326] width 194 height 33
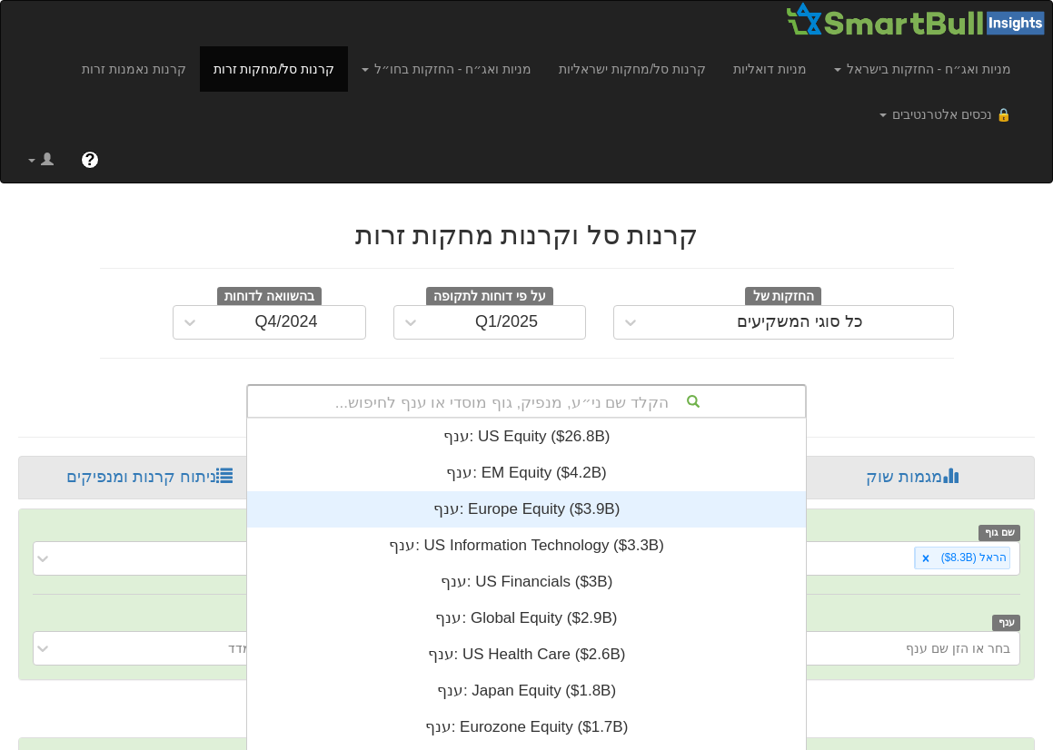
scroll to position [122, 0]
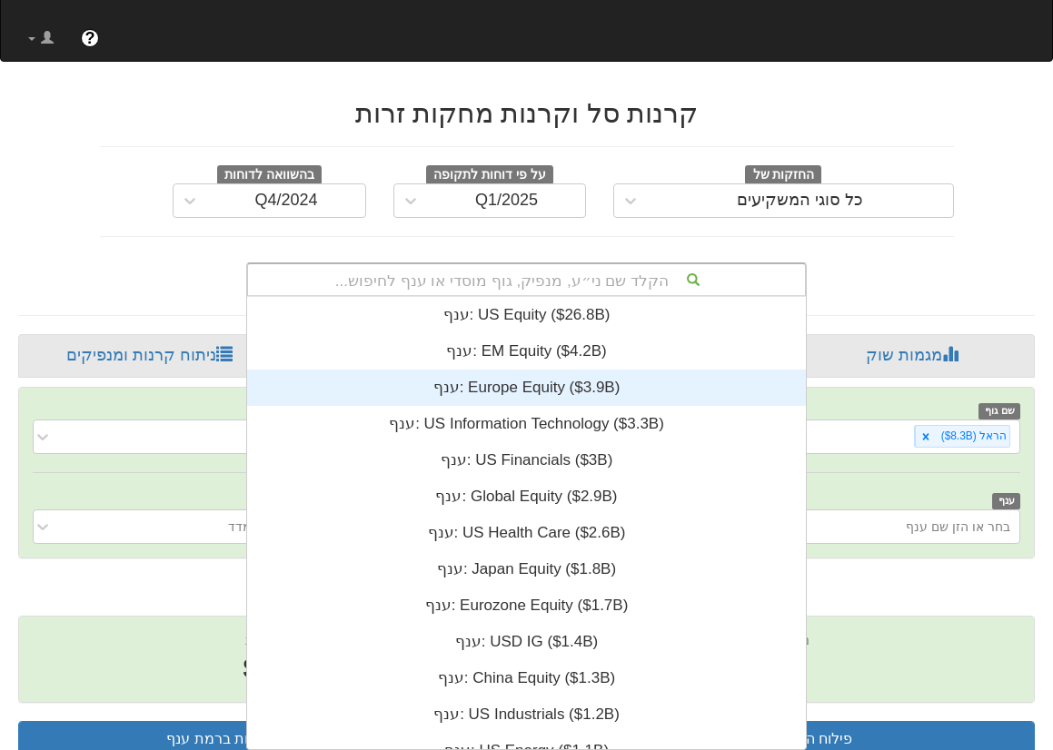
click at [581, 297] on div "הקלד שם ני״ע, מנפיק, גוף מוסדי או ענף לחיפוש... ענף: ‎US Equity ‎($26.8B)‏ ענף:…" at bounding box center [526, 280] width 561 height 35
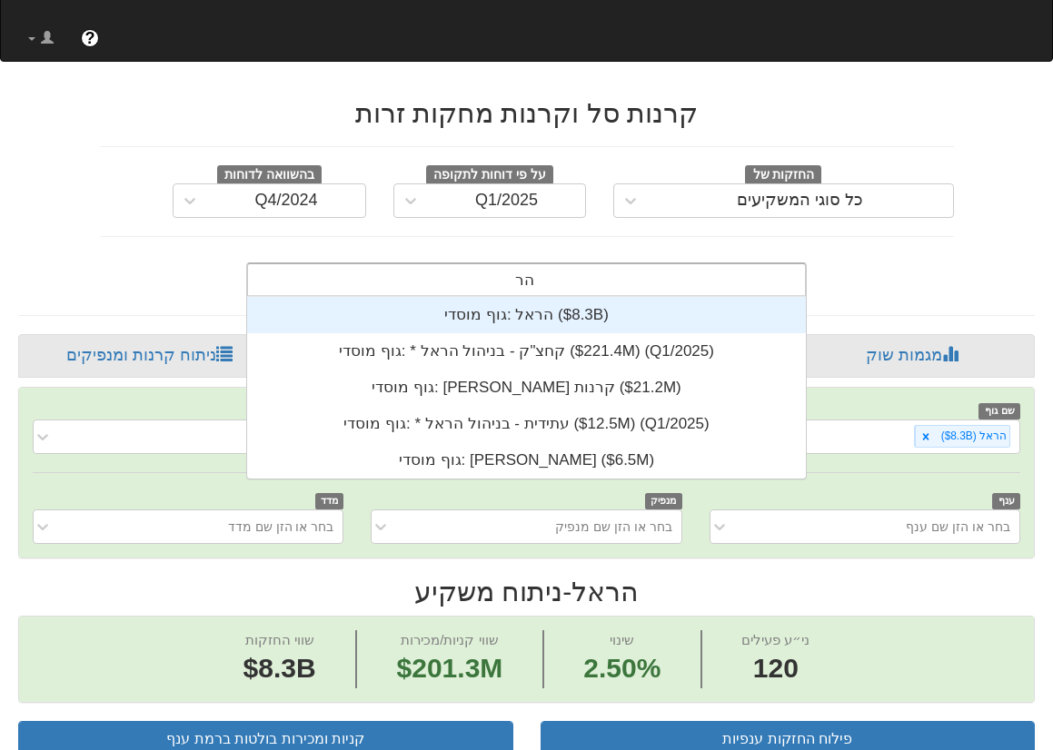
scroll to position [182, 0]
type input "הראל"
click at [530, 313] on div "גוף מוסדי: ‎הראל ‎($8.3B)‏" at bounding box center [526, 315] width 559 height 36
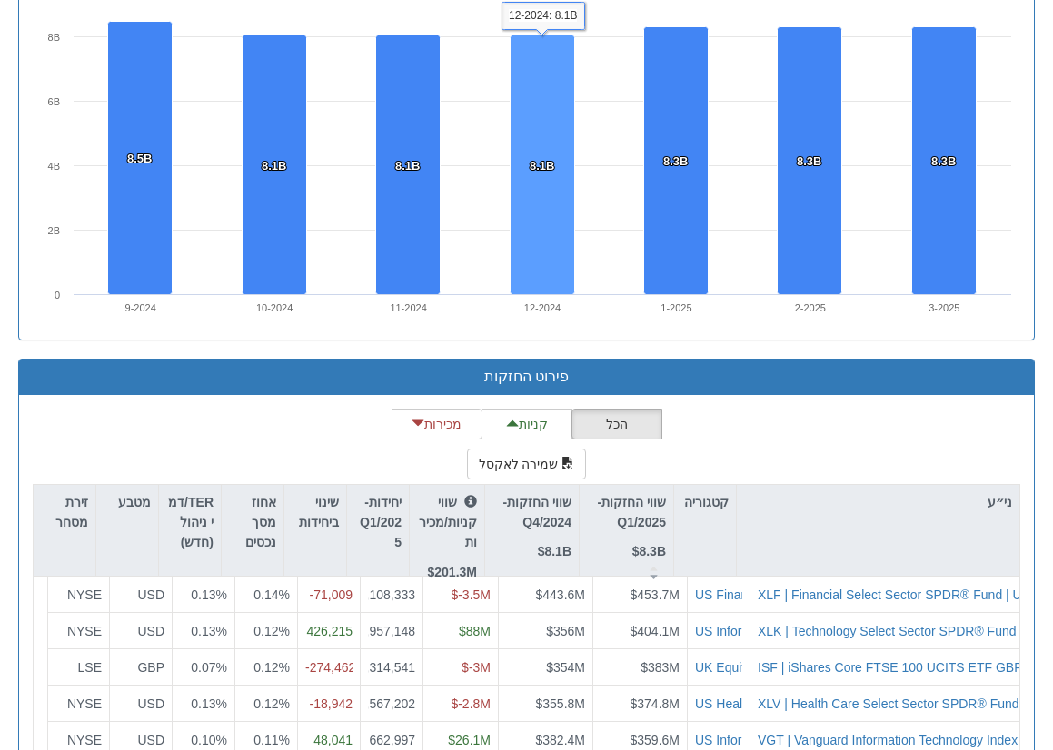
scroll to position [1394, 0]
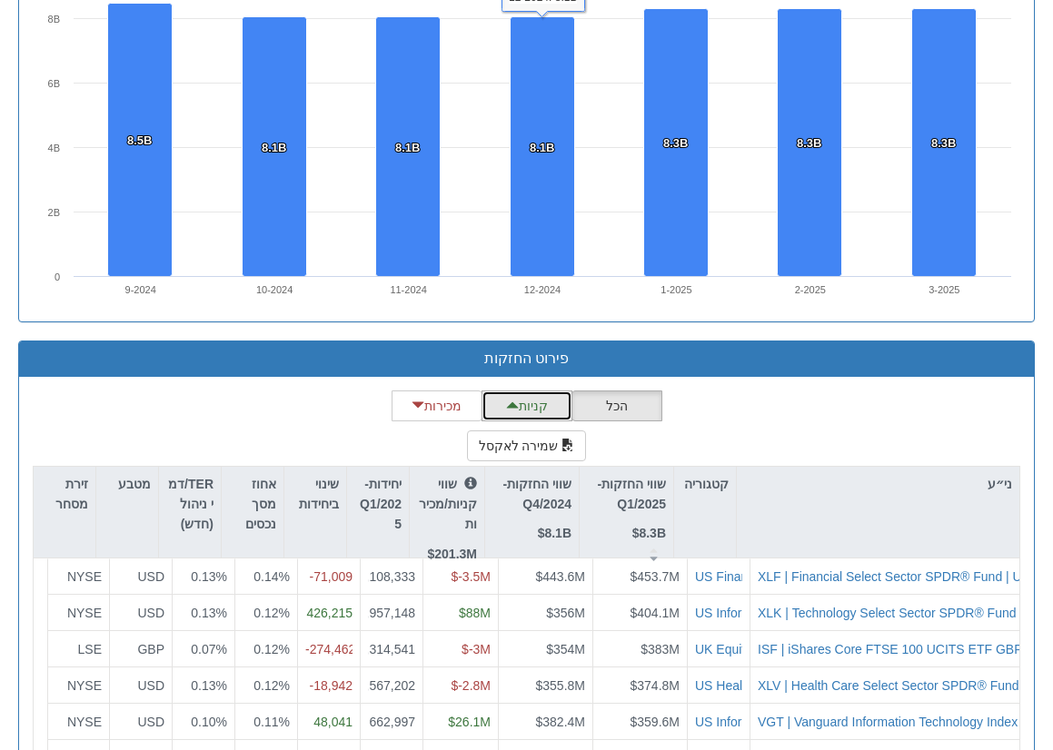
click at [522, 399] on button "קניות" at bounding box center [527, 406] width 91 height 31
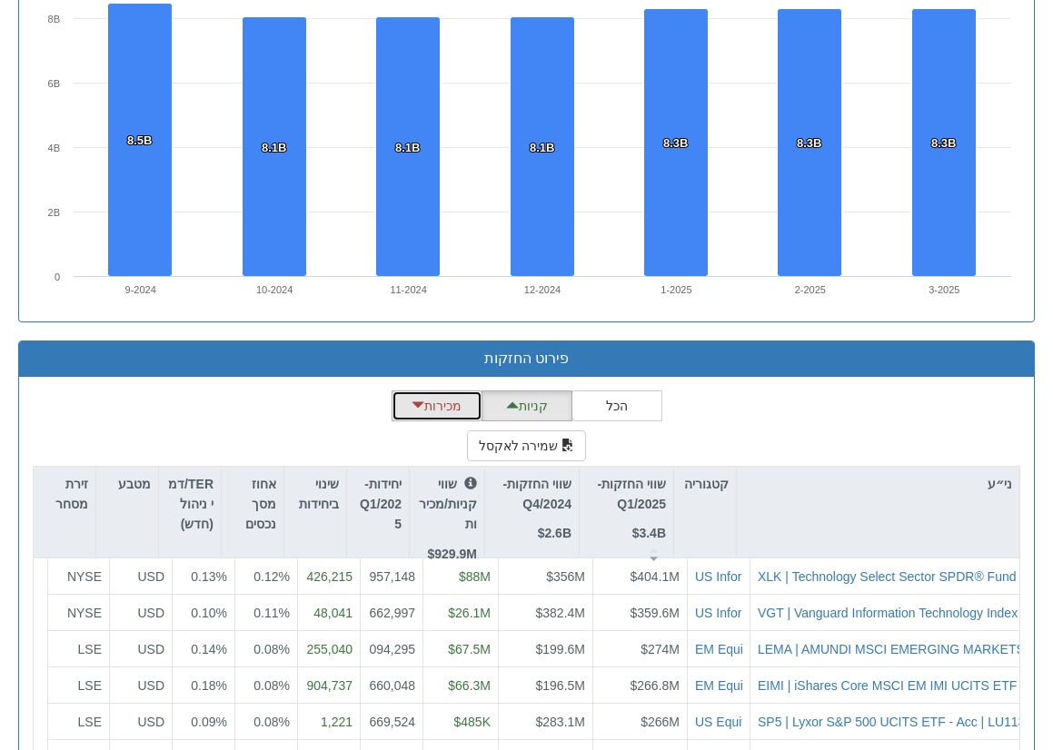
click at [452, 393] on button "מכירות" at bounding box center [437, 406] width 91 height 31
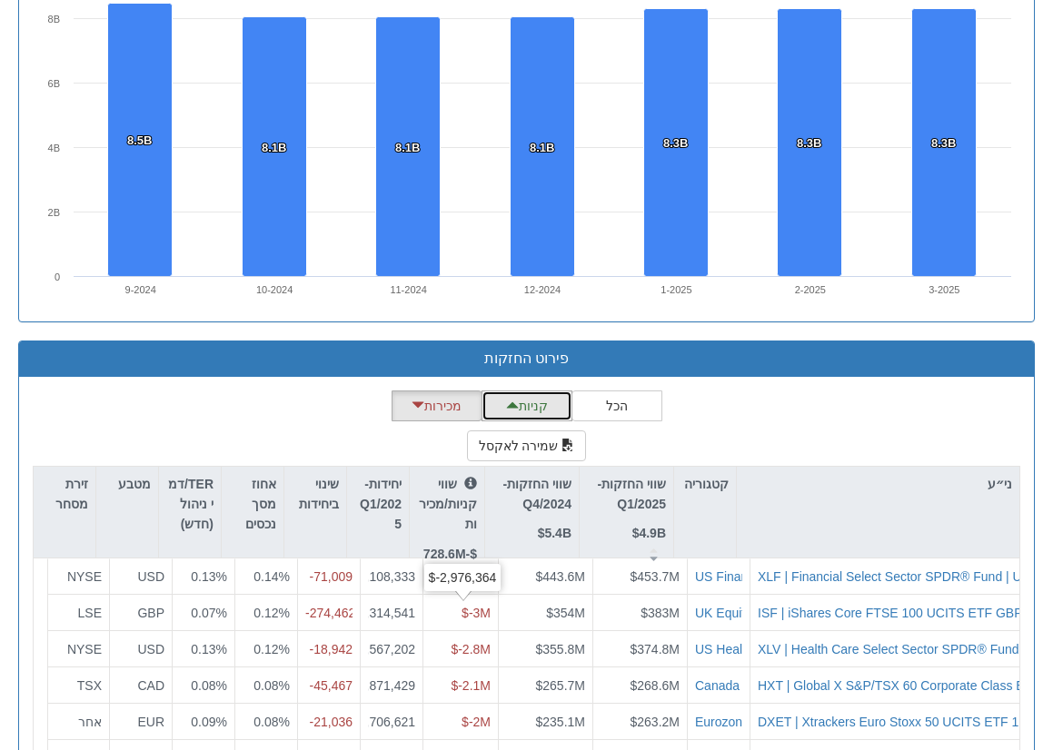
click at [526, 411] on button "קניות" at bounding box center [527, 406] width 91 height 31
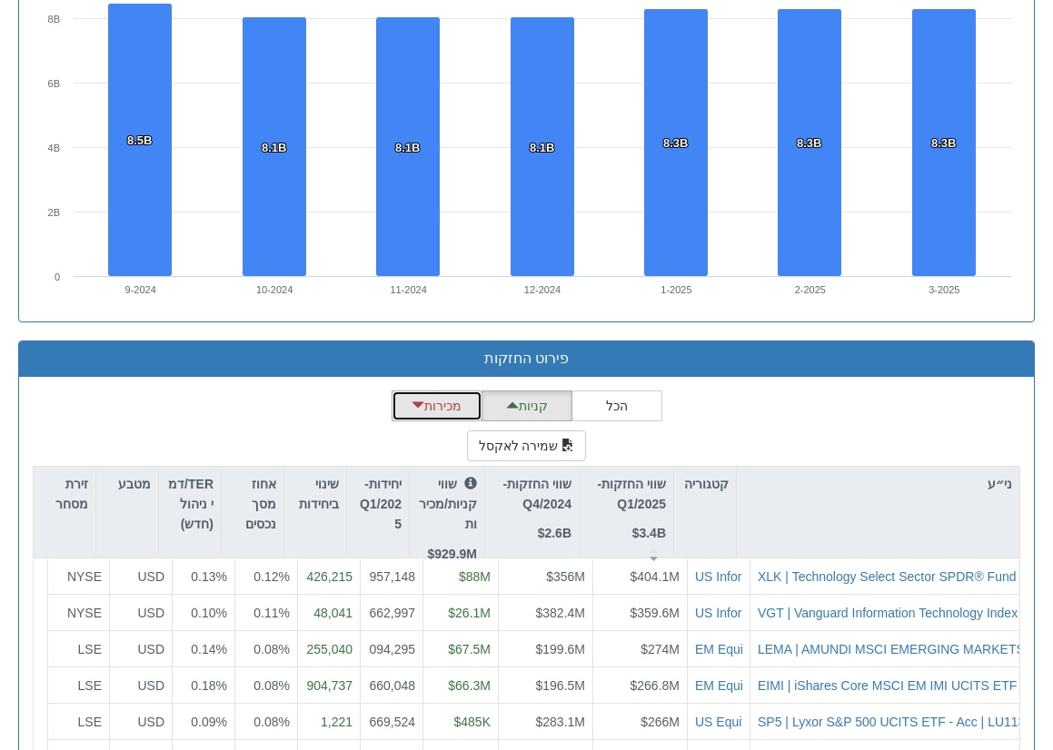
click at [447, 412] on button "מכירות" at bounding box center [437, 406] width 91 height 31
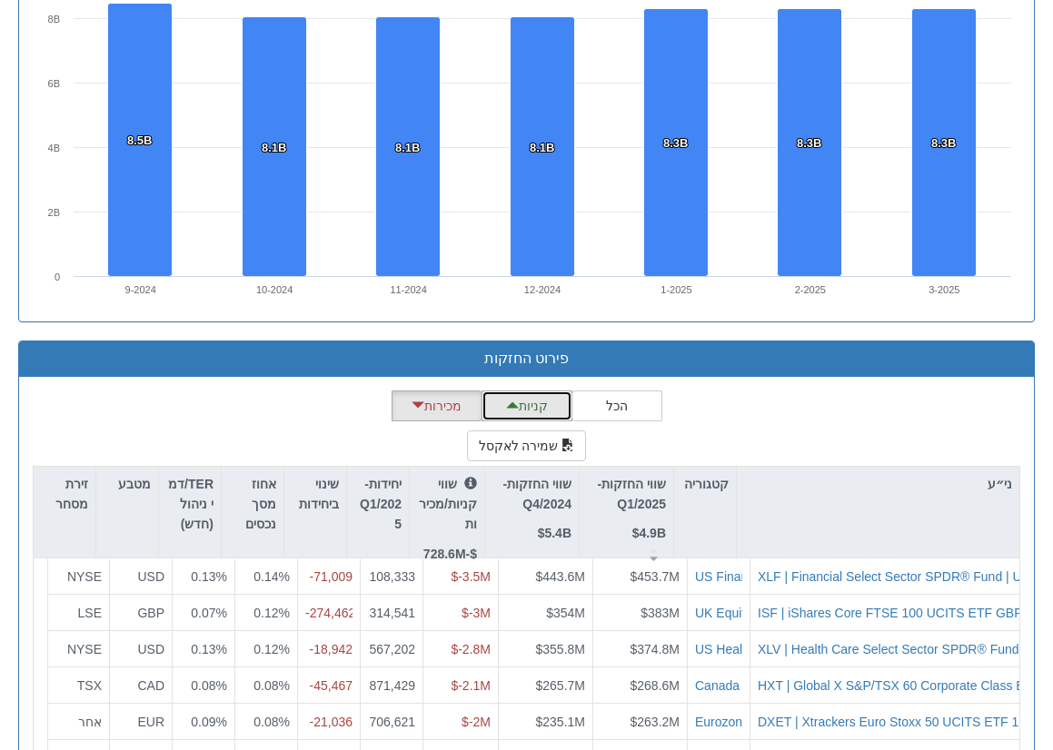
click at [522, 410] on button "קניות" at bounding box center [527, 406] width 91 height 31
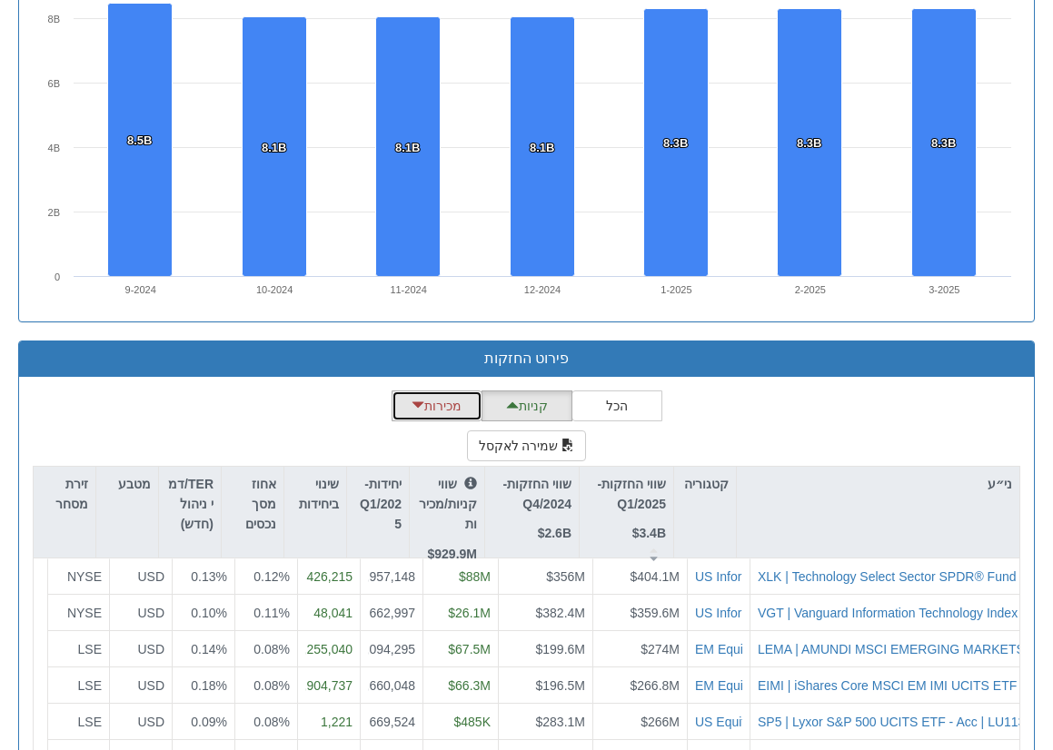
click at [426, 403] on button "מכירות" at bounding box center [437, 406] width 91 height 31
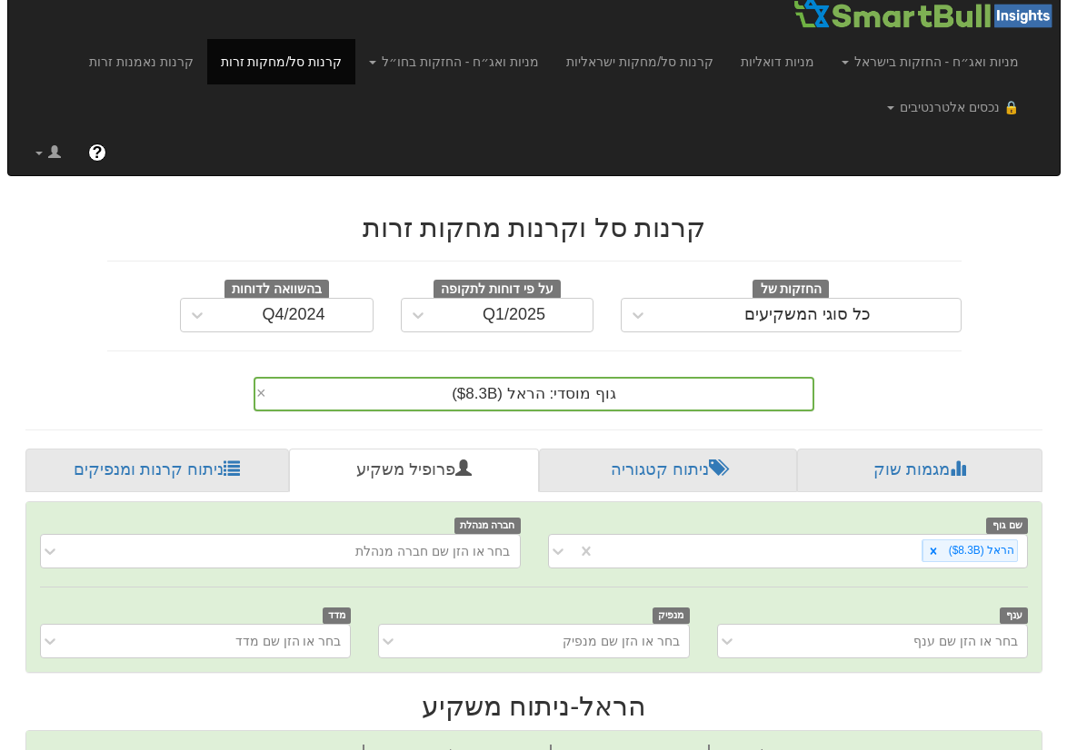
scroll to position [0, 0]
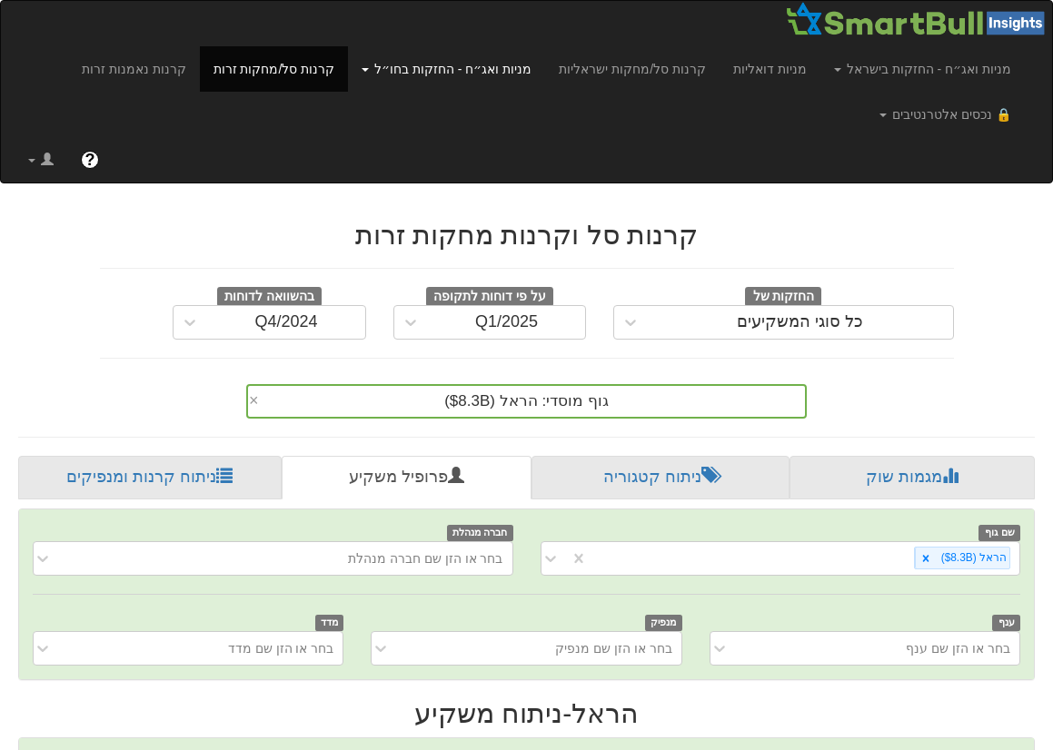
click at [539, 71] on link "מניות ואג״ח - החזקות בחו״ל" at bounding box center [446, 68] width 197 height 45
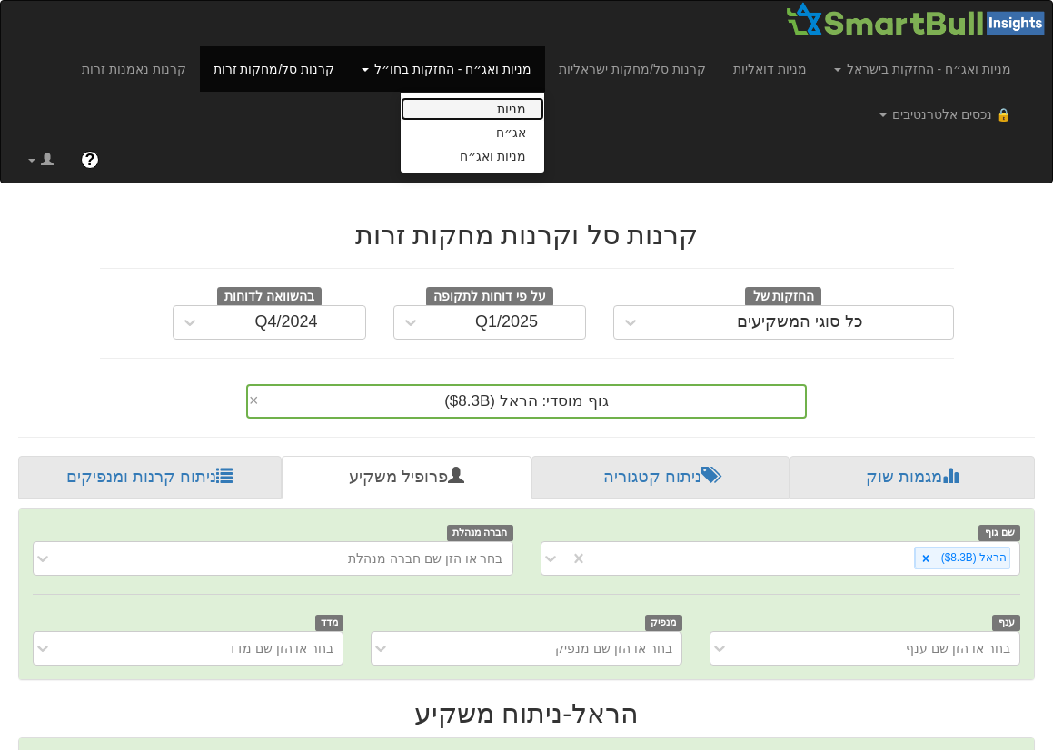
click at [544, 109] on link "מניות" at bounding box center [473, 109] width 144 height 24
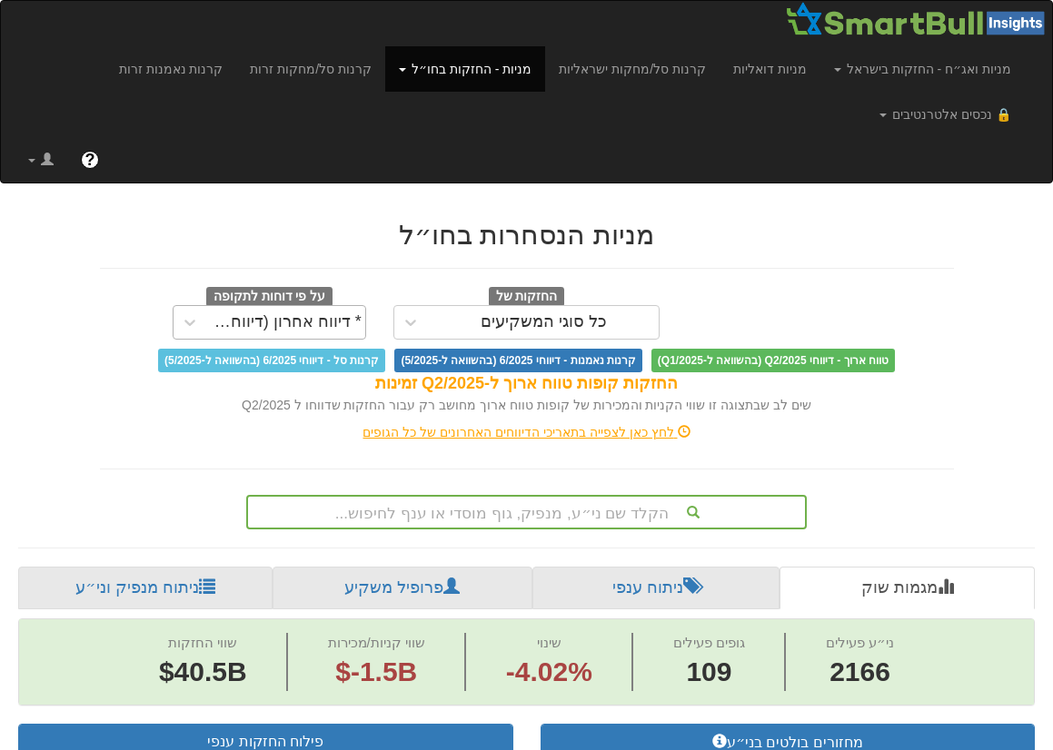
click at [333, 323] on div "* דיווח אחרון (דיווחים חלקיים)" at bounding box center [286, 322] width 151 height 18
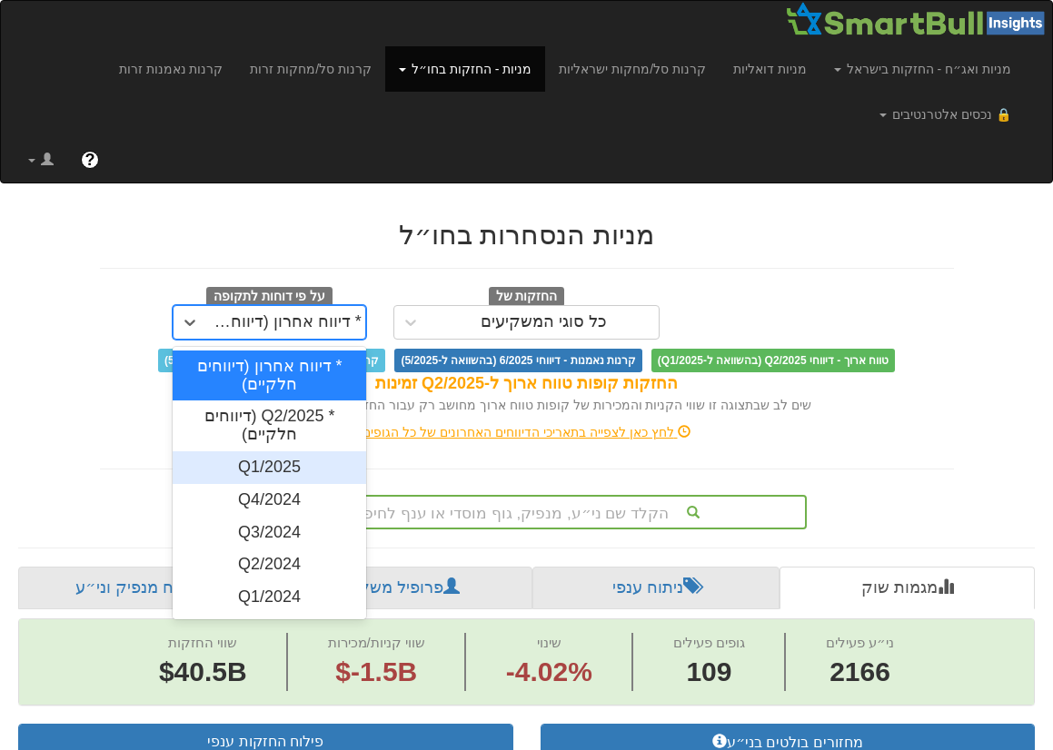
click at [294, 458] on div "Q1/2025" at bounding box center [270, 468] width 194 height 33
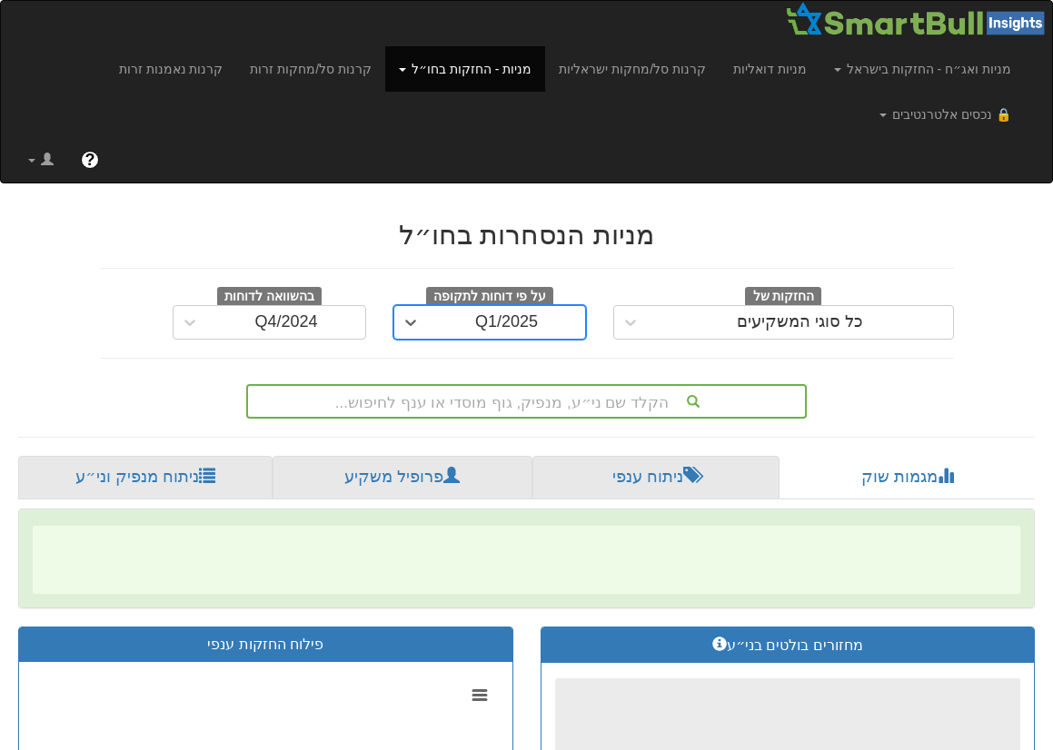
click at [551, 404] on div "הקלד שם ני״ע, מנפיק, גוף מוסדי או ענף לחיפוש..." at bounding box center [526, 401] width 557 height 31
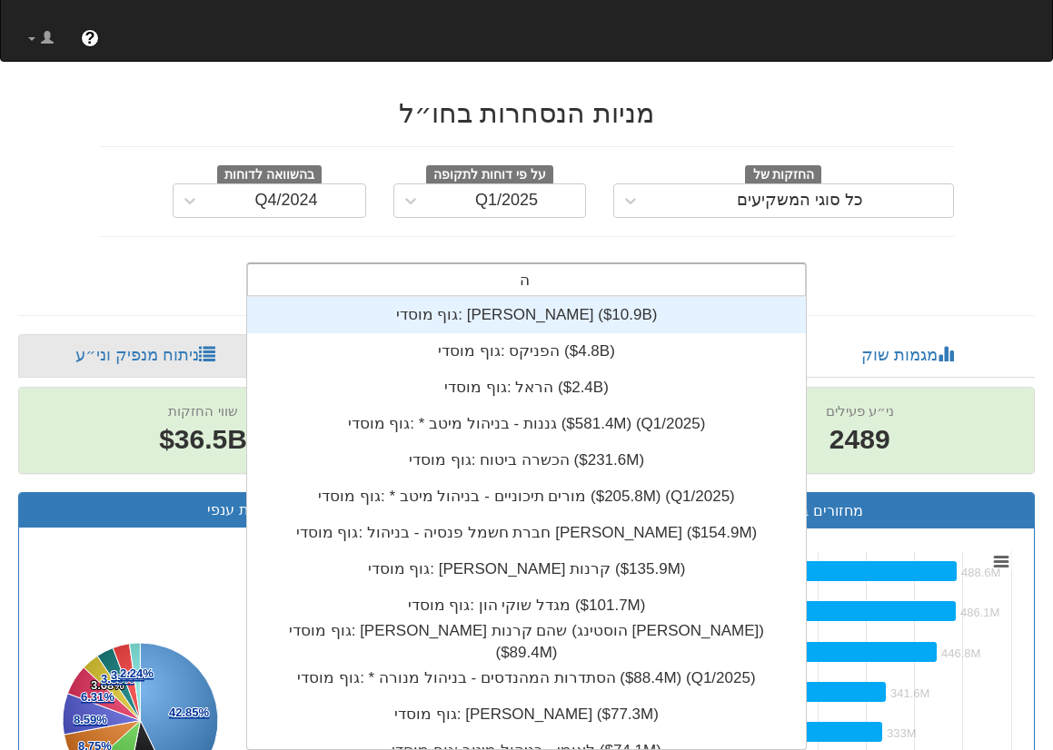
scroll to position [254, 0]
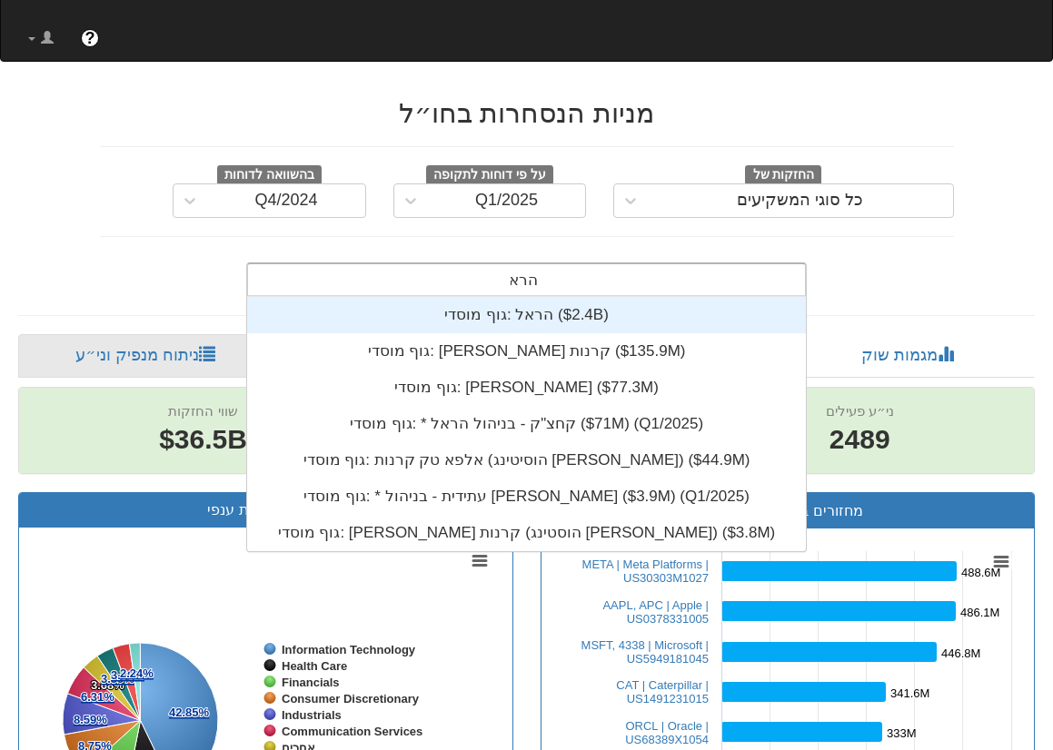
type input "הראל"
click at [531, 316] on div "גוף מוסדי: ‎הראל ‎($2.4B)‏" at bounding box center [526, 315] width 559 height 36
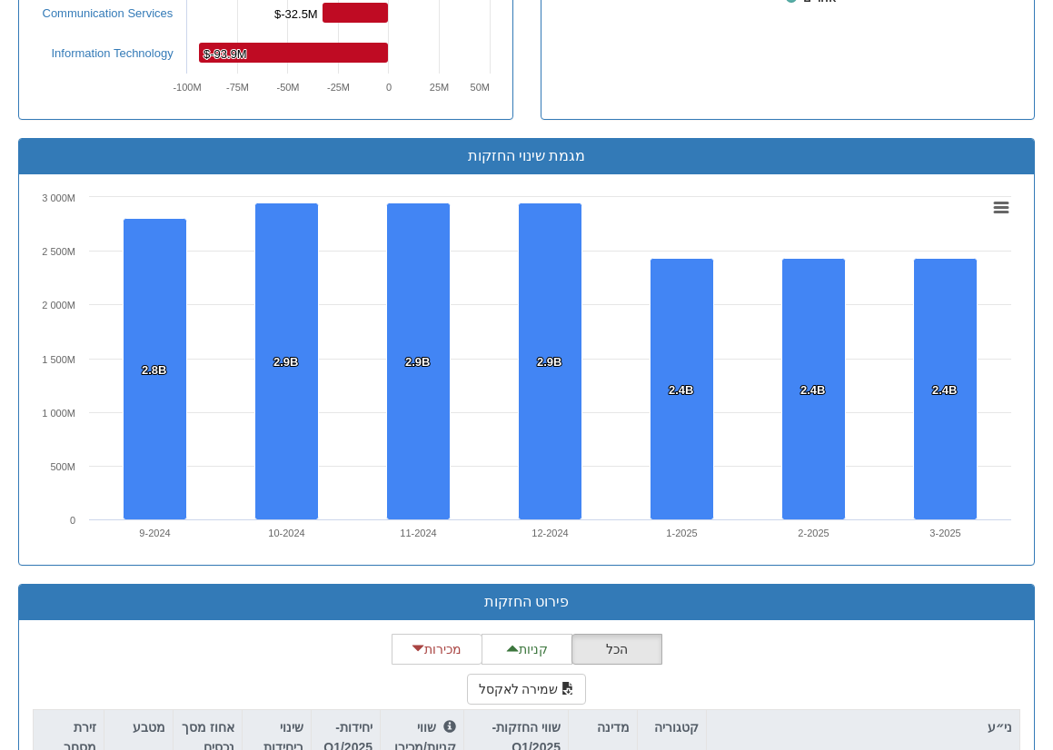
scroll to position [1272, 0]
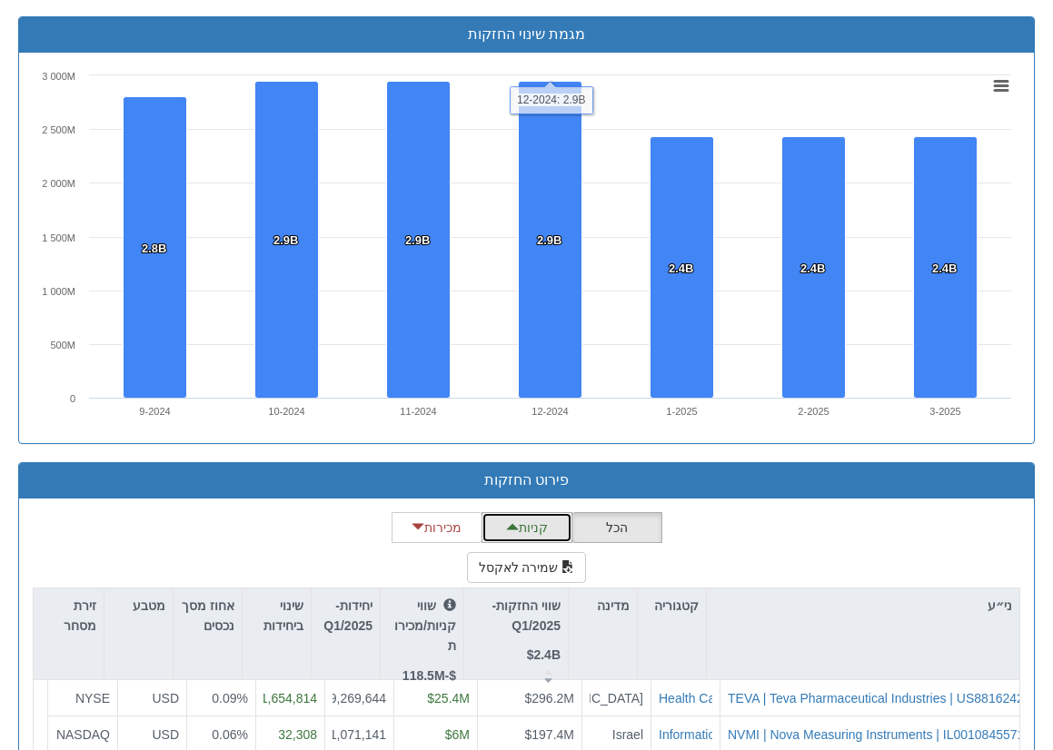
click at [530, 521] on button "קניות" at bounding box center [527, 527] width 91 height 31
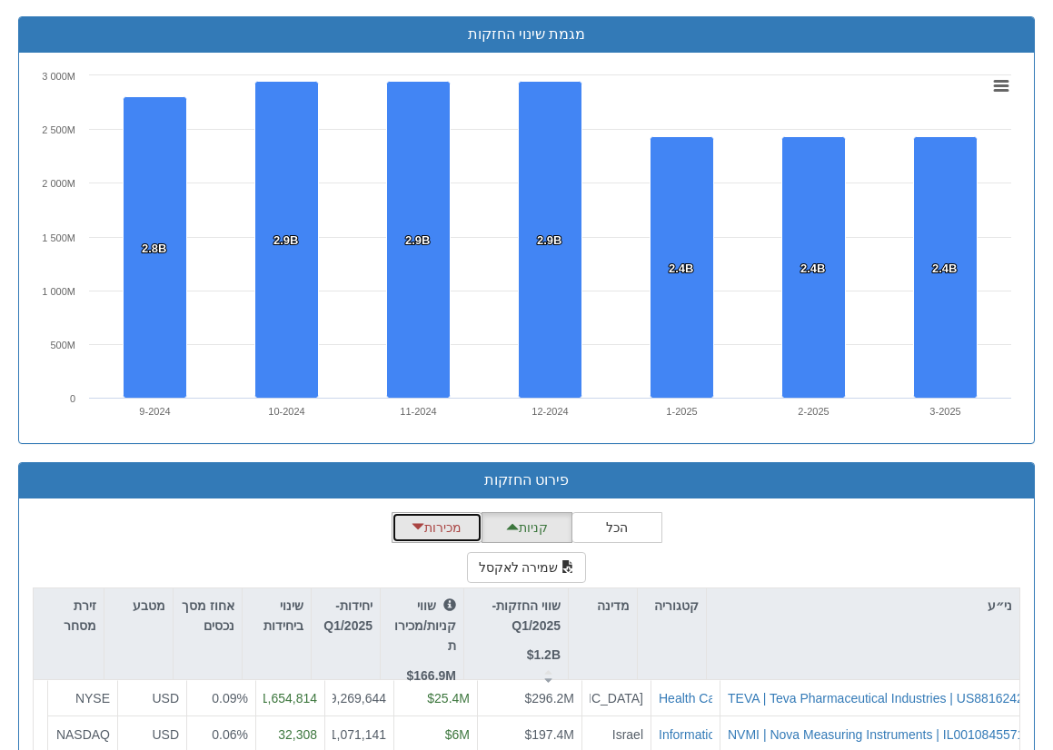
click at [442, 524] on button "מכירות" at bounding box center [437, 527] width 91 height 31
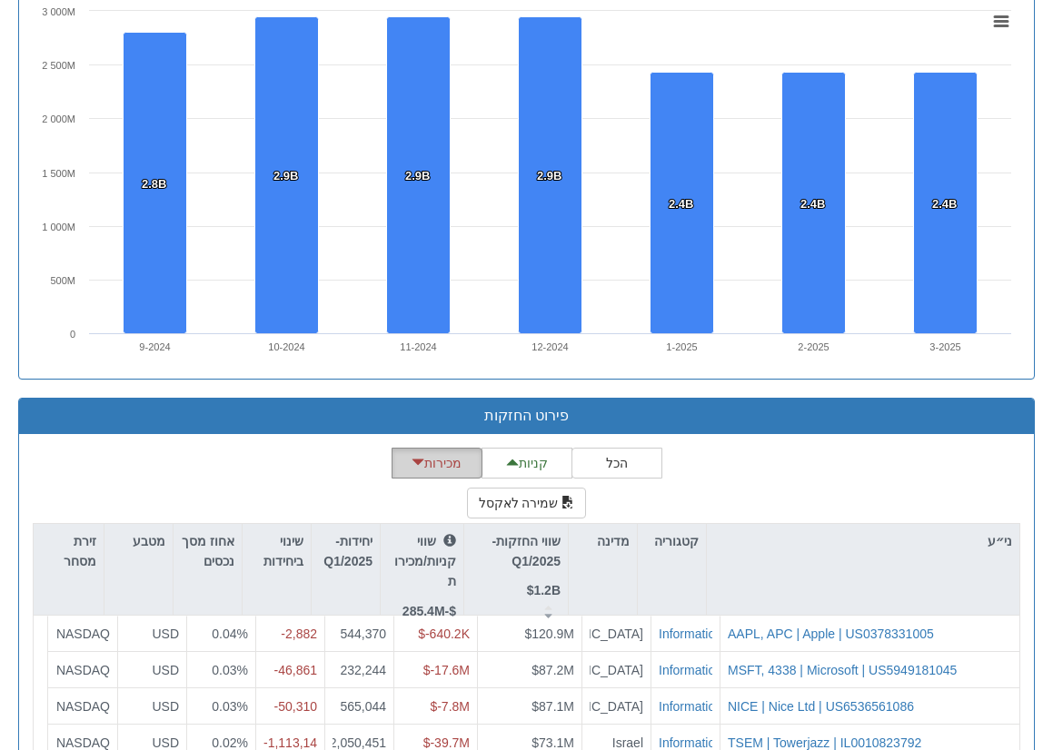
scroll to position [1383, 0]
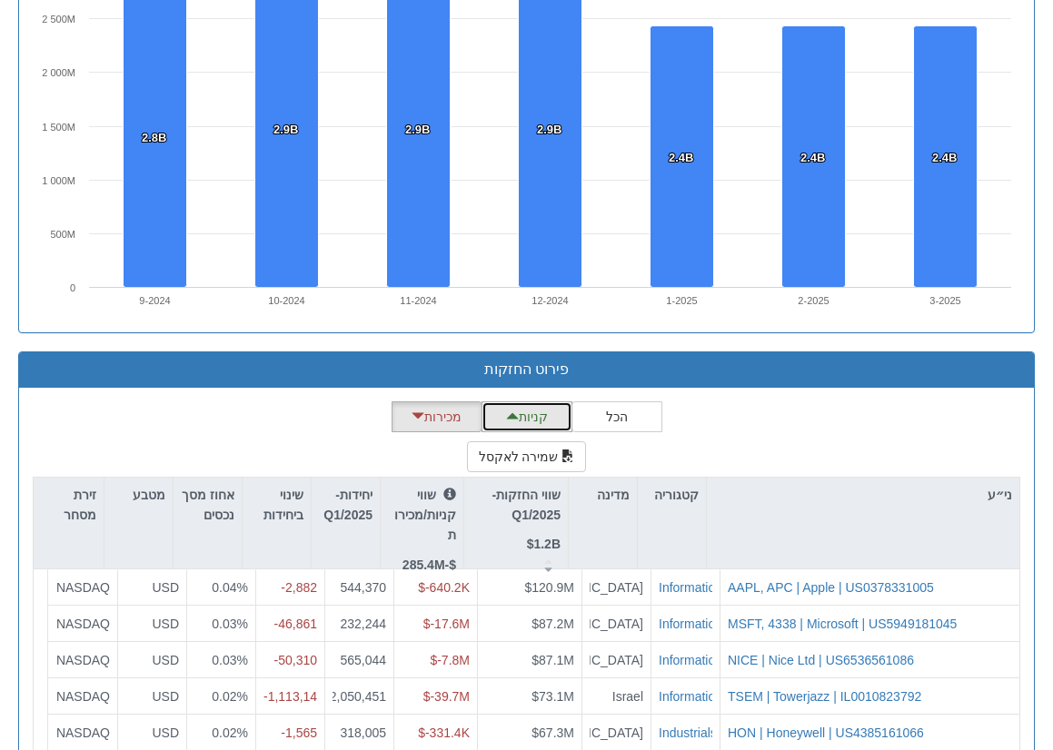
click at [532, 417] on button "קניות" at bounding box center [527, 417] width 91 height 31
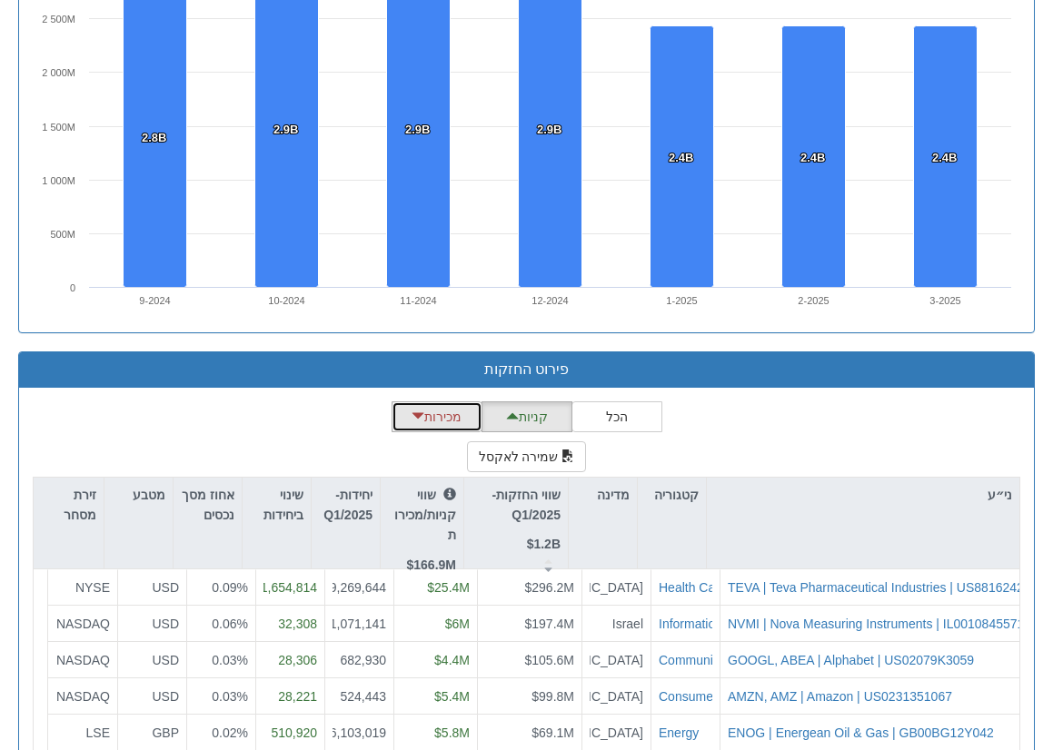
click at [434, 419] on button "מכירות" at bounding box center [437, 417] width 91 height 31
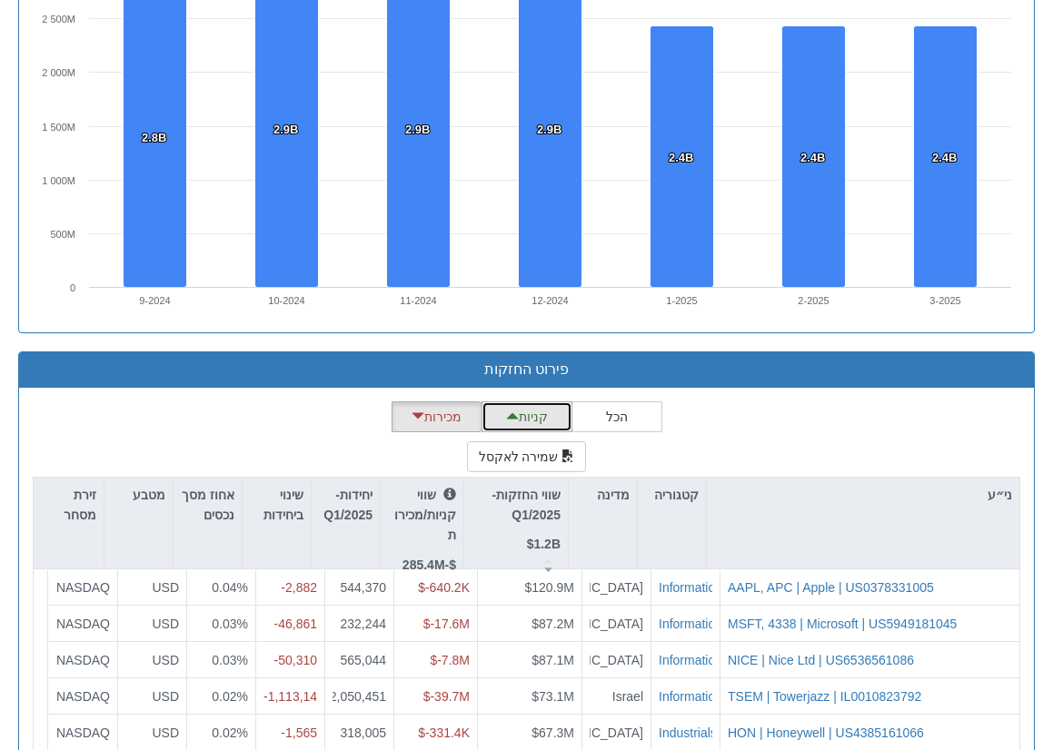
click at [519, 418] on button "קניות" at bounding box center [527, 417] width 91 height 31
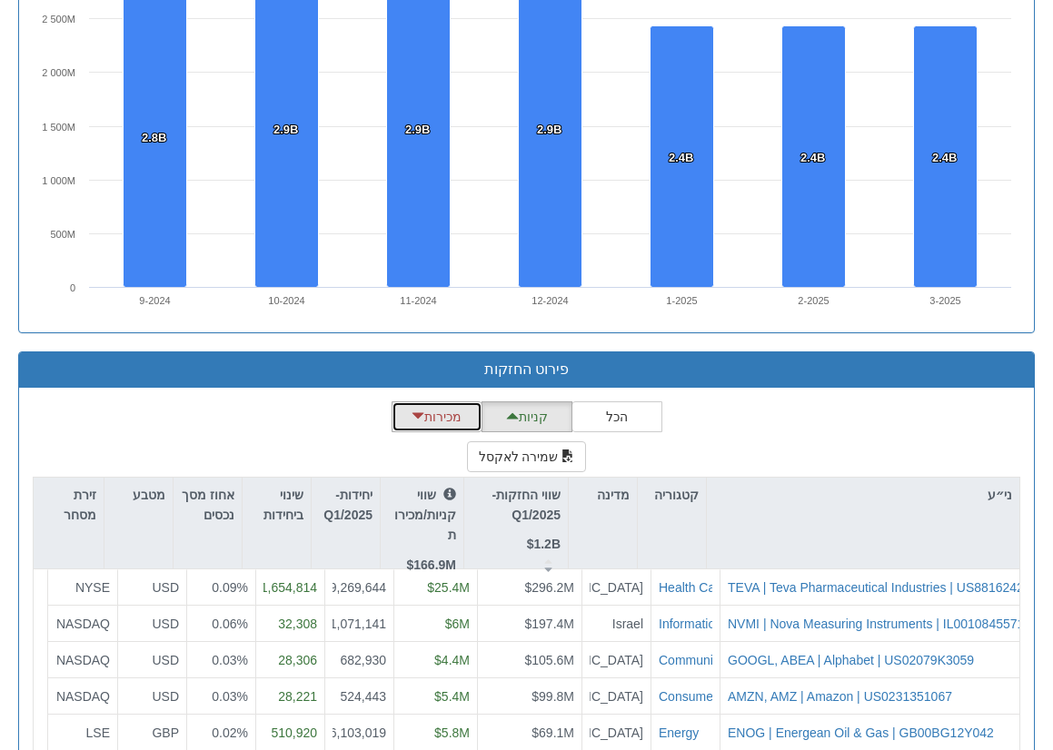
click at [443, 417] on button "מכירות" at bounding box center [437, 417] width 91 height 31
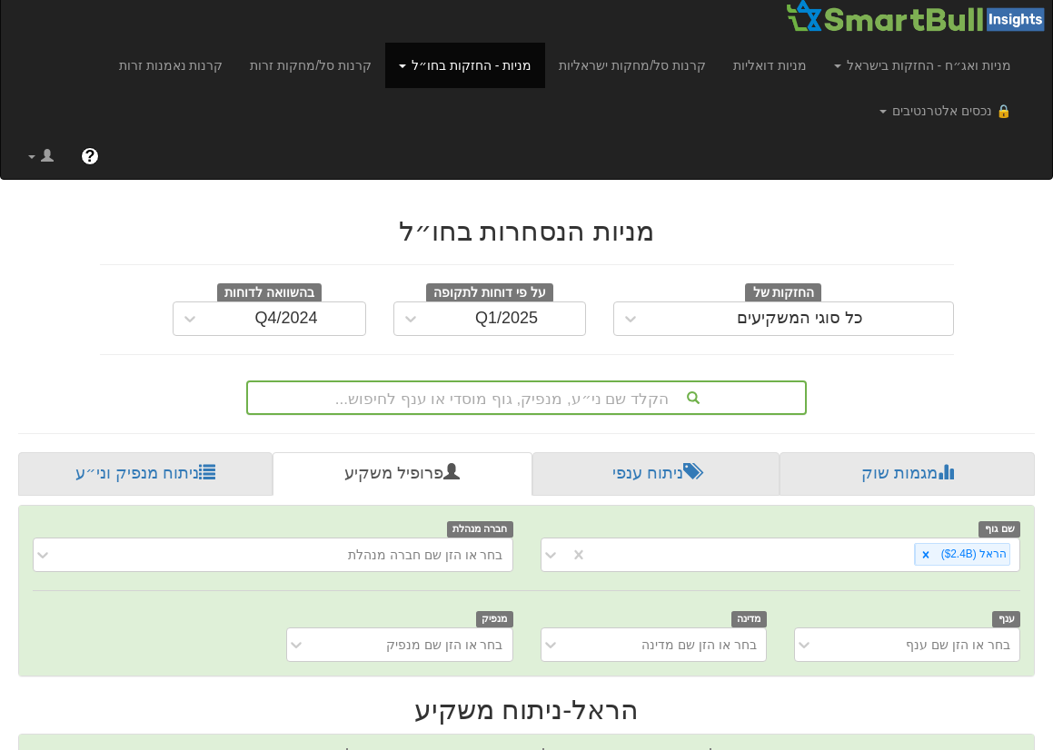
scroll to position [0, 0]
